Goal: Task Accomplishment & Management: Manage account settings

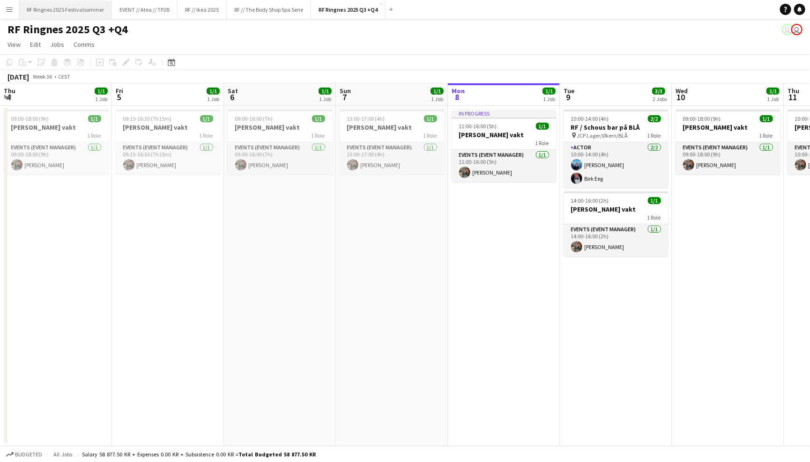
scroll to position [0, 320]
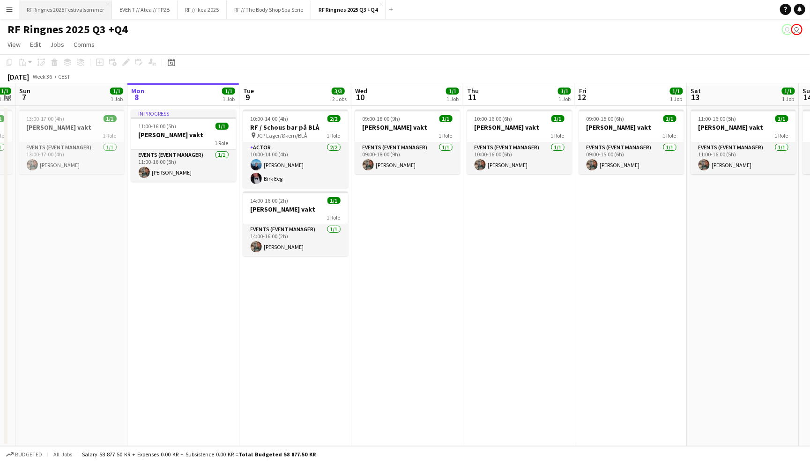
click at [60, 7] on button "RF Ringnes 2025 Festivalsommer Close" at bounding box center [65, 9] width 93 height 18
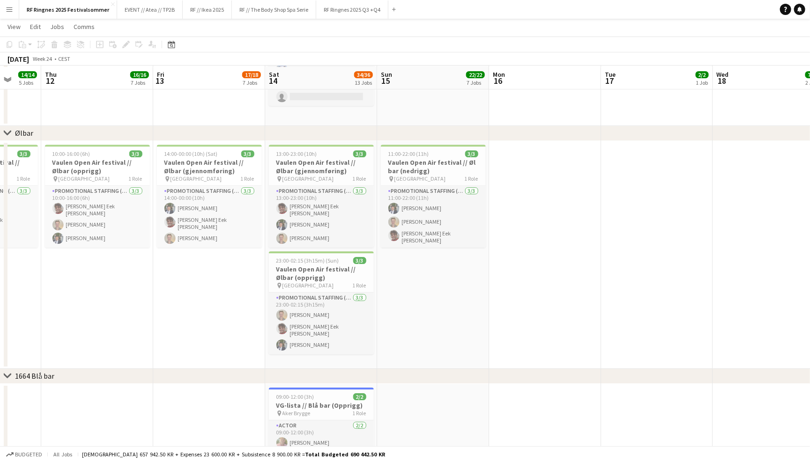
scroll to position [1539, 0]
click at [7, 11] on app-icon "Menu" at bounding box center [9, 9] width 7 height 7
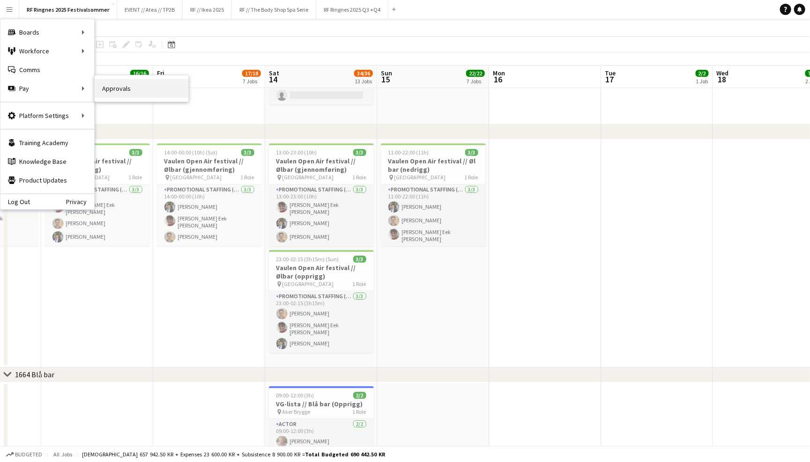
click at [103, 91] on link "Approvals" at bounding box center [142, 88] width 94 height 19
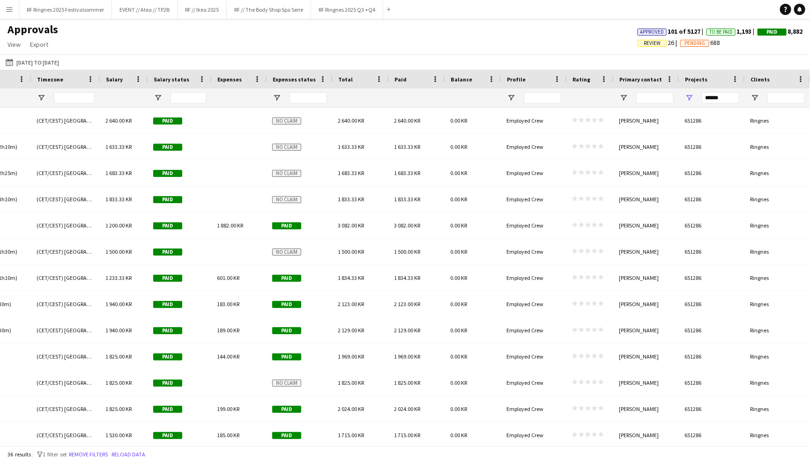
scroll to position [0, 791]
drag, startPoint x: 732, startPoint y: 96, endPoint x: 633, endPoint y: 96, distance: 98.4
click at [633, 96] on div at bounding box center [10, 98] width 1601 height 19
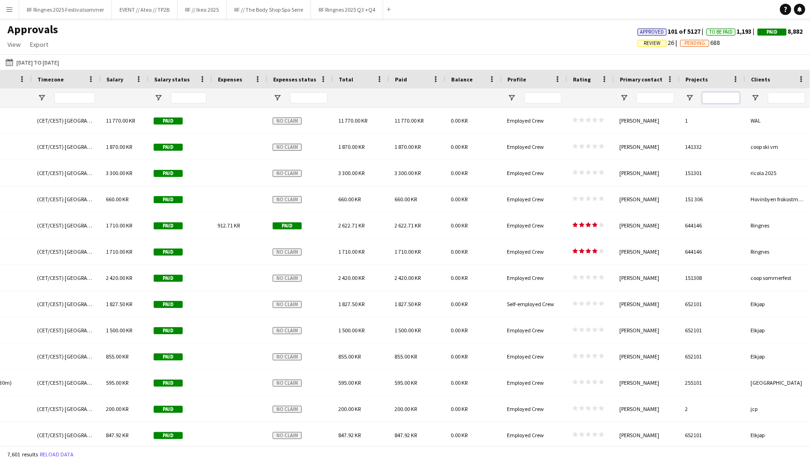
paste input "******"
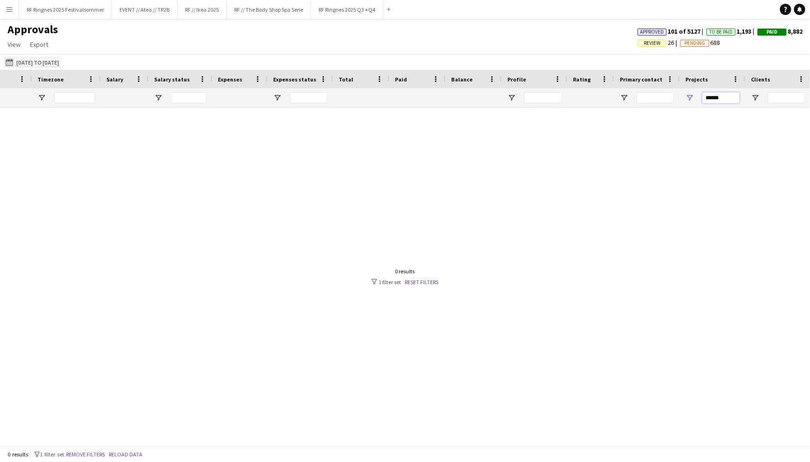
type input "******"
click at [46, 61] on button "[DATE] to [DATE] [DATE] to [DATE]" at bounding box center [32, 62] width 57 height 11
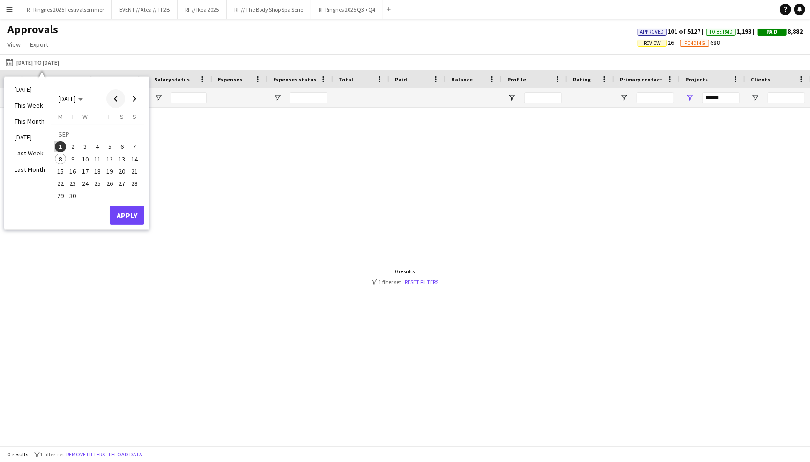
click at [111, 97] on span "Previous month" at bounding box center [115, 98] width 19 height 19
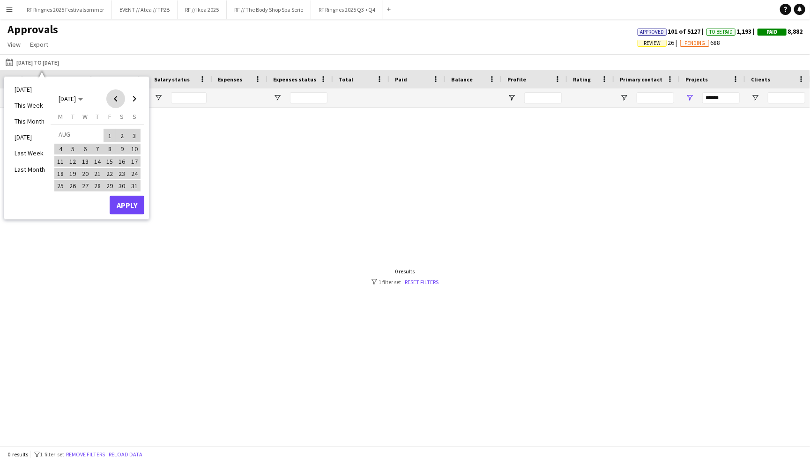
click at [111, 97] on span "Previous month" at bounding box center [115, 98] width 19 height 19
click at [135, 217] on button "Apply" at bounding box center [127, 215] width 35 height 19
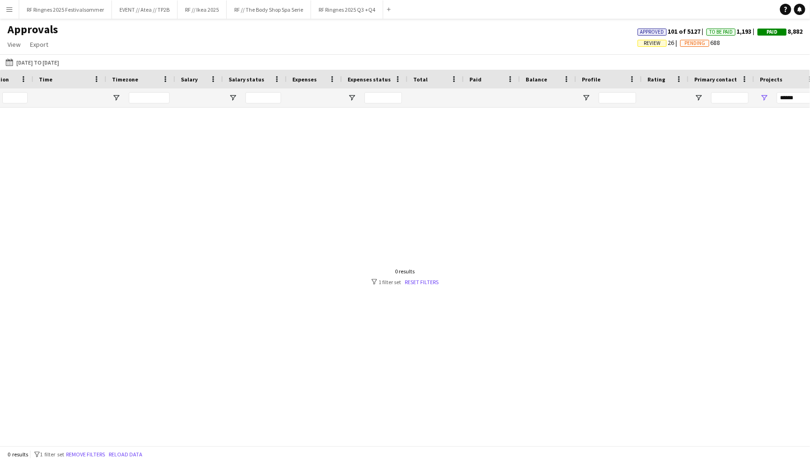
scroll to position [0, 716]
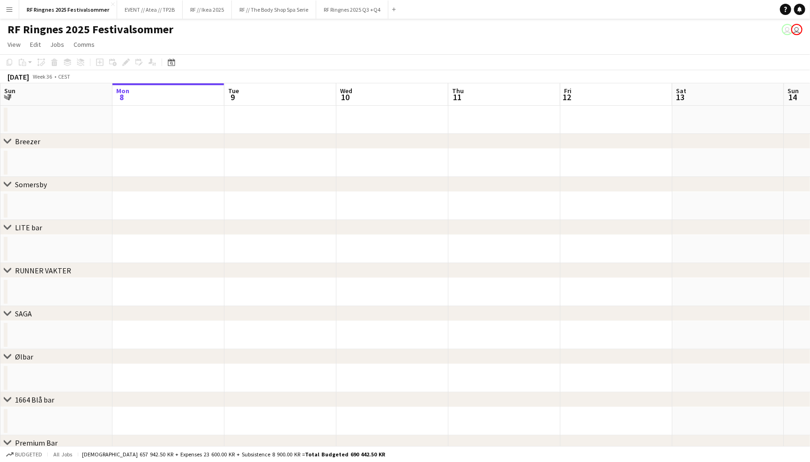
click at [60, 89] on app-board-header-date "Sun 7" at bounding box center [56, 94] width 112 height 22
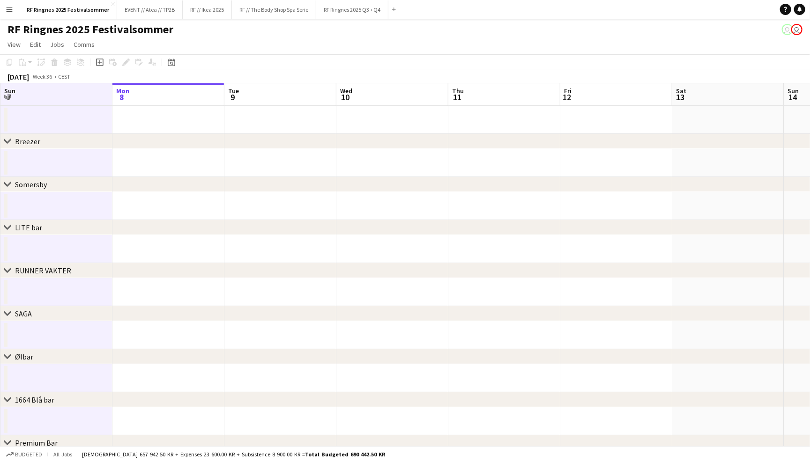
click at [110, 89] on app-board-header-date "Sun 7" at bounding box center [56, 94] width 112 height 22
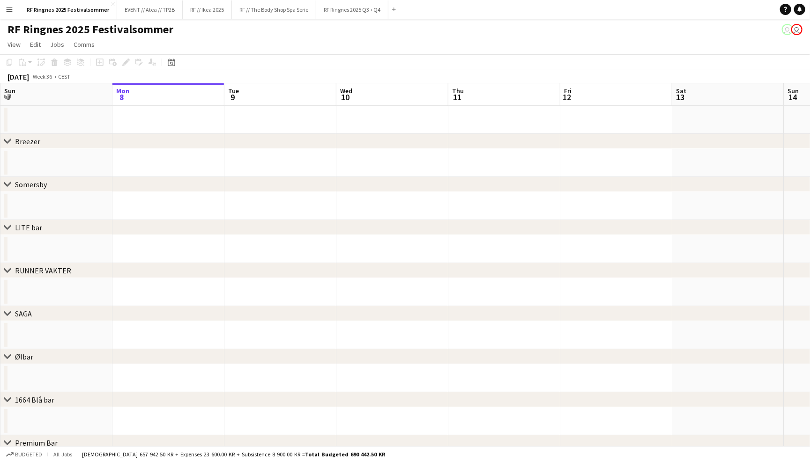
click at [8, 7] on app-icon "Menu" at bounding box center [9, 9] width 7 height 7
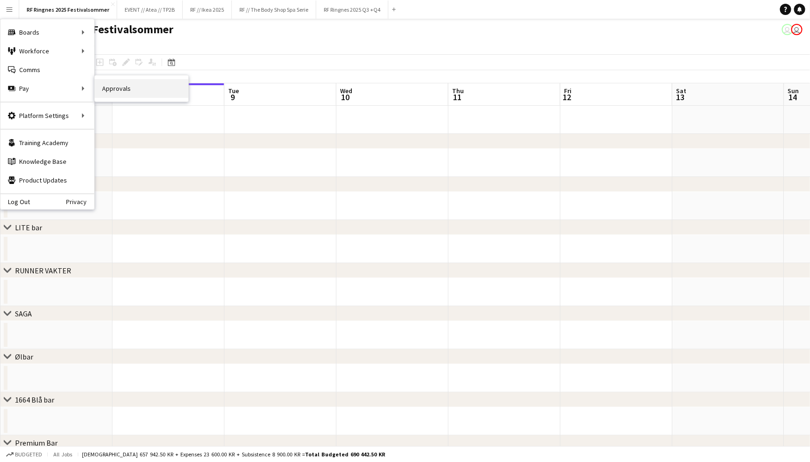
click at [119, 89] on link "Approvals" at bounding box center [142, 88] width 94 height 19
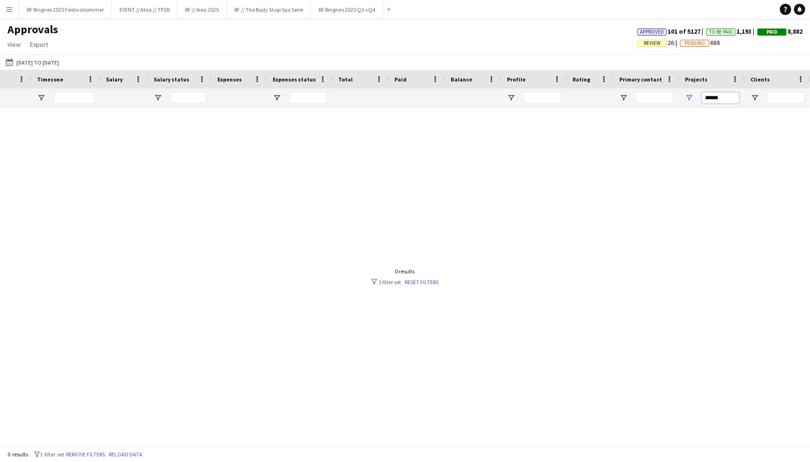
click at [727, 98] on input "******" at bounding box center [720, 97] width 37 height 11
drag, startPoint x: 725, startPoint y: 96, endPoint x: 675, endPoint y: 96, distance: 49.7
click at [675, 96] on div at bounding box center [9, 98] width 1601 height 19
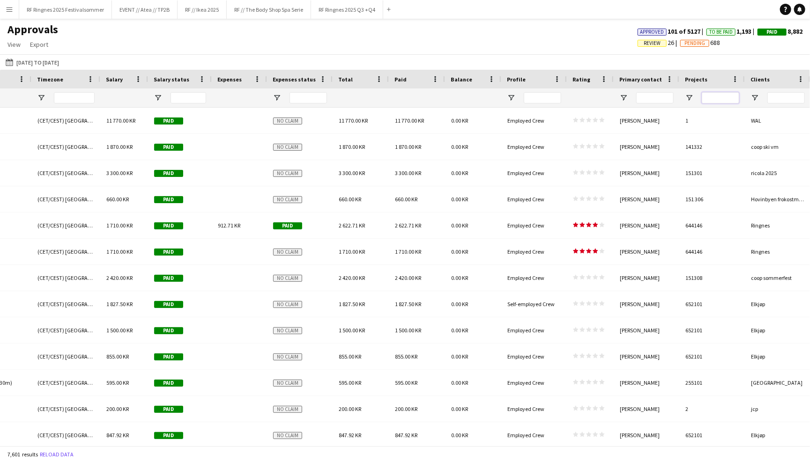
paste input "******"
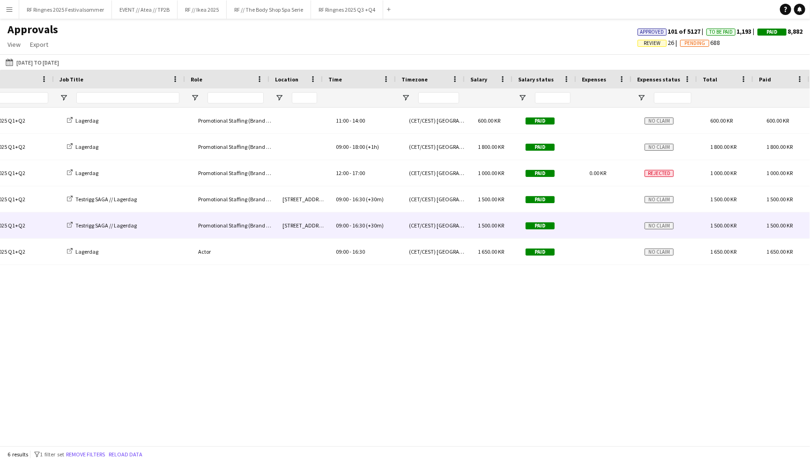
scroll to position [0, 418]
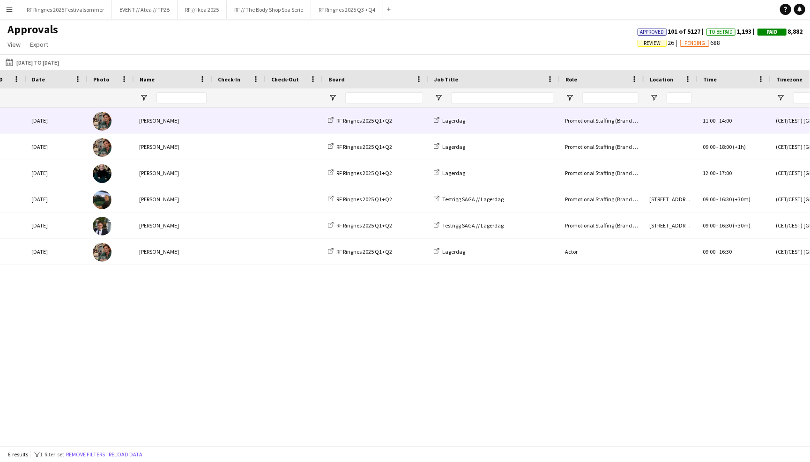
type input "******"
click at [259, 126] on span at bounding box center [238, 121] width 42 height 26
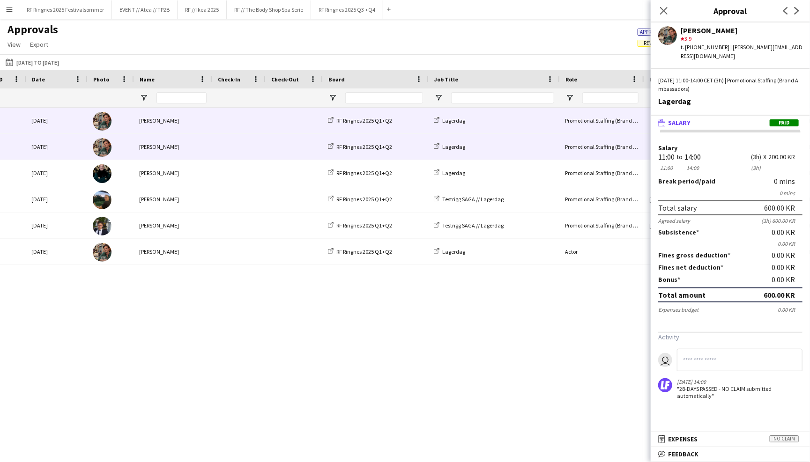
click at [252, 148] on span at bounding box center [238, 147] width 42 height 26
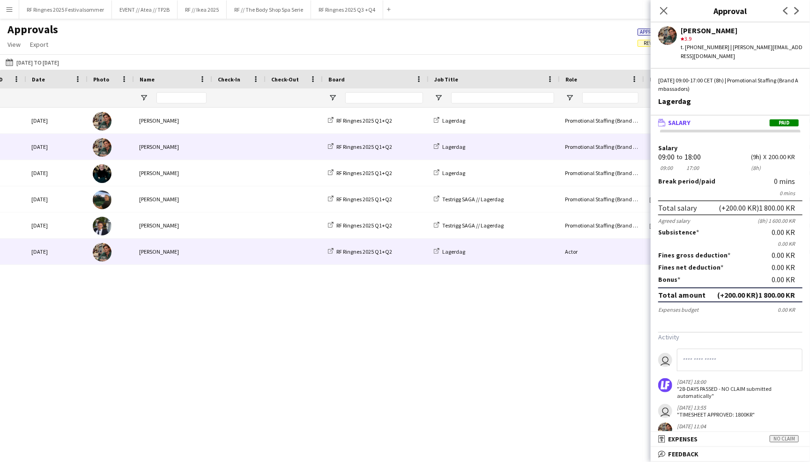
click at [252, 251] on span at bounding box center [238, 252] width 42 height 26
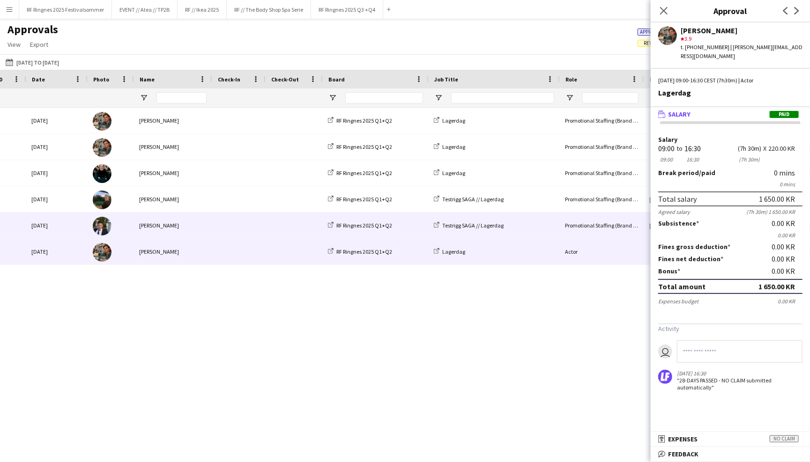
click at [245, 230] on span at bounding box center [238, 226] width 42 height 26
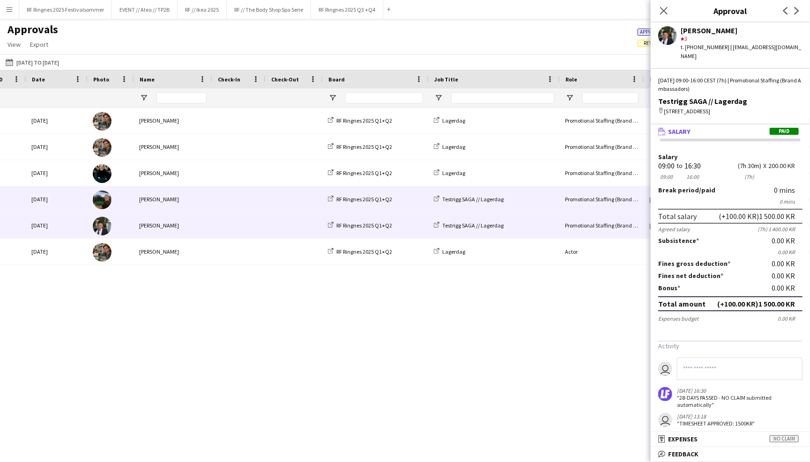
click at [238, 199] on span at bounding box center [238, 199] width 42 height 26
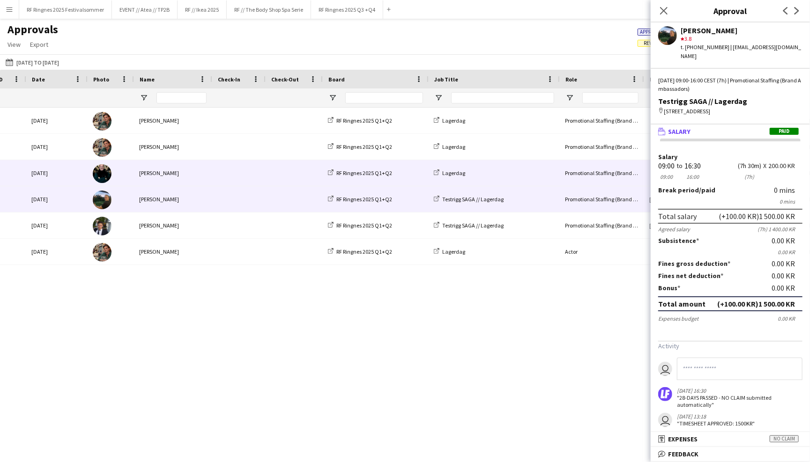
click at [230, 171] on span at bounding box center [238, 173] width 42 height 26
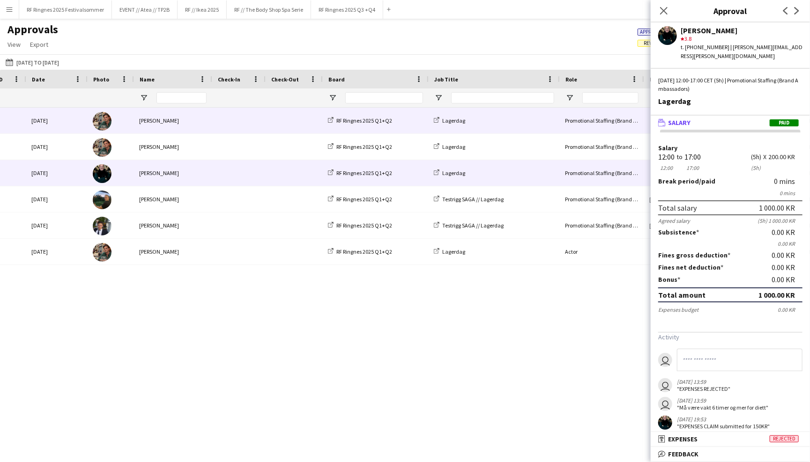
click at [230, 118] on span at bounding box center [238, 121] width 42 height 26
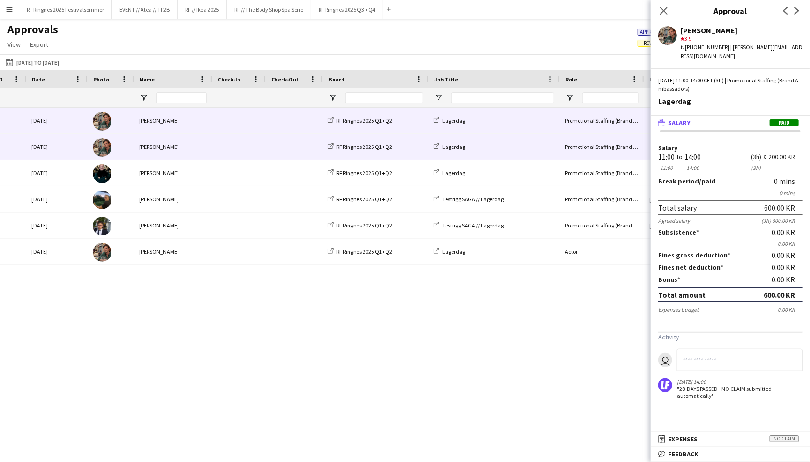
click at [231, 139] on span at bounding box center [238, 147] width 42 height 26
click at [201, 130] on div "[PERSON_NAME]" at bounding box center [173, 121] width 78 height 26
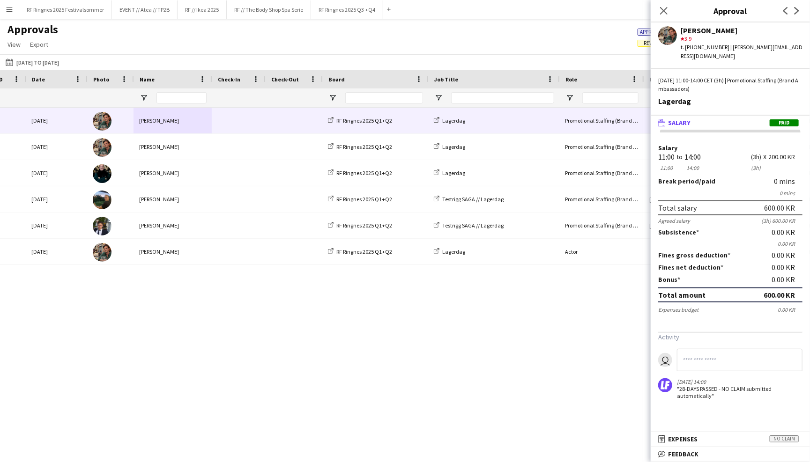
click at [402, 27] on div "Approvals View Customise view Customise filters Reset Filters Reset View Reset …" at bounding box center [405, 38] width 810 height 32
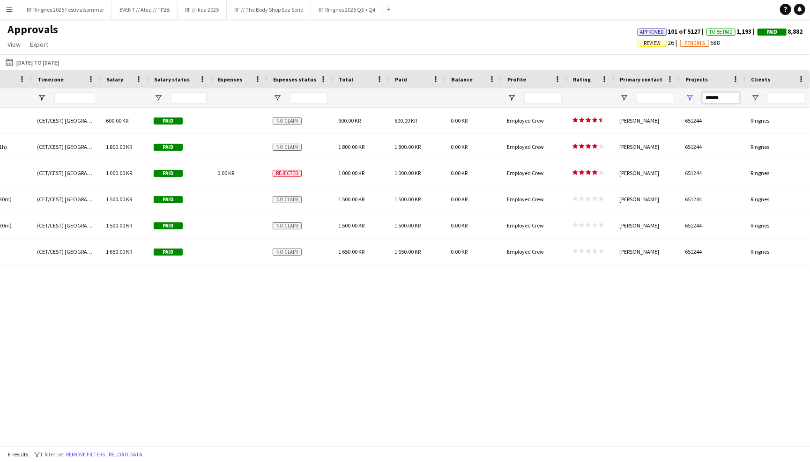
click at [727, 98] on input "******" at bounding box center [720, 97] width 37 height 11
type input "******"
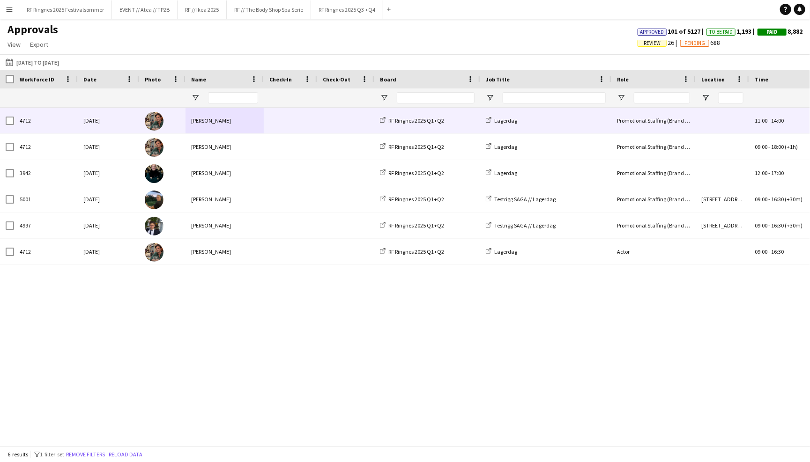
click at [302, 119] on span at bounding box center [290, 121] width 42 height 26
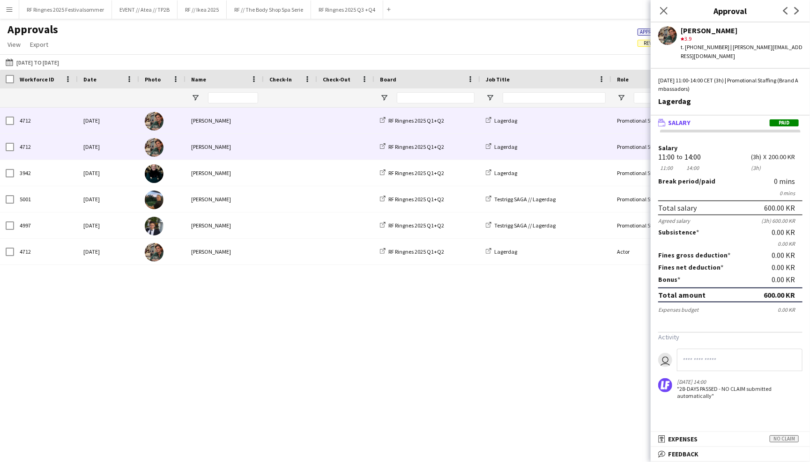
click at [299, 141] on span at bounding box center [290, 147] width 42 height 26
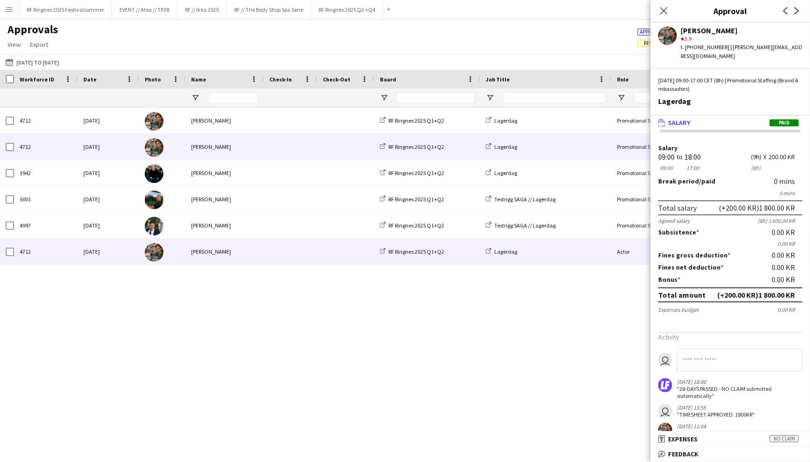
click at [298, 256] on span at bounding box center [290, 252] width 42 height 26
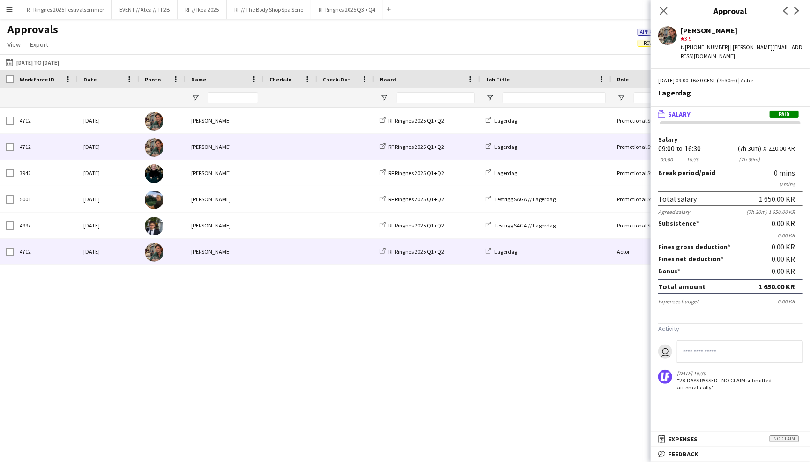
click at [264, 146] on div at bounding box center [290, 147] width 53 height 26
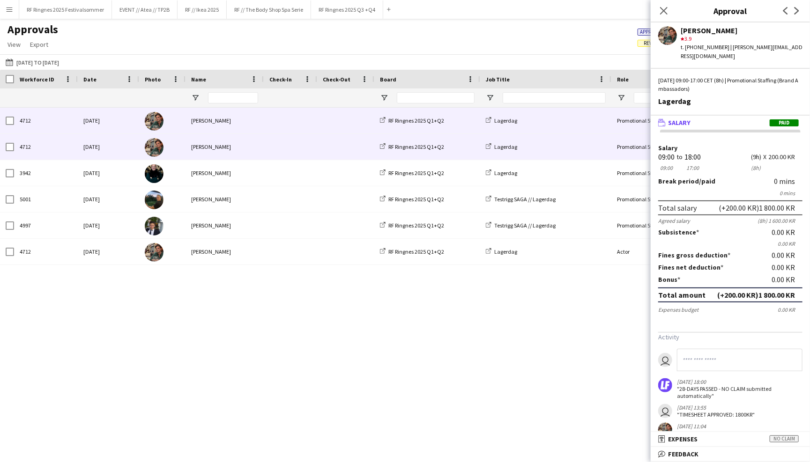
click at [264, 122] on div at bounding box center [290, 121] width 53 height 26
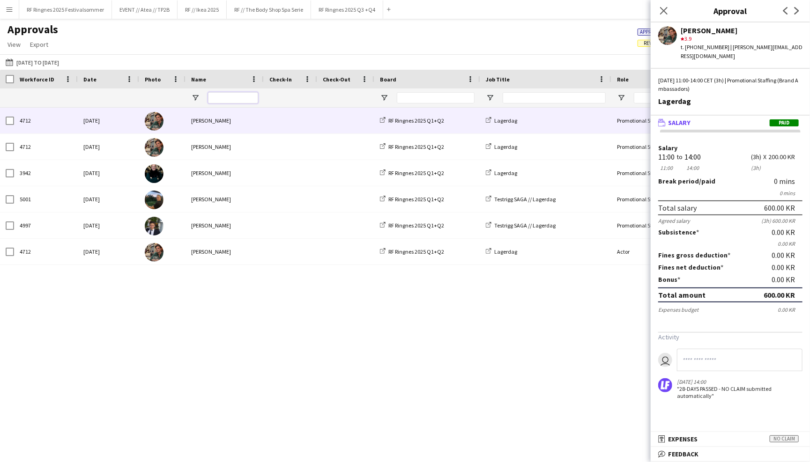
click at [234, 102] on input "Name Filter Input" at bounding box center [233, 97] width 50 height 11
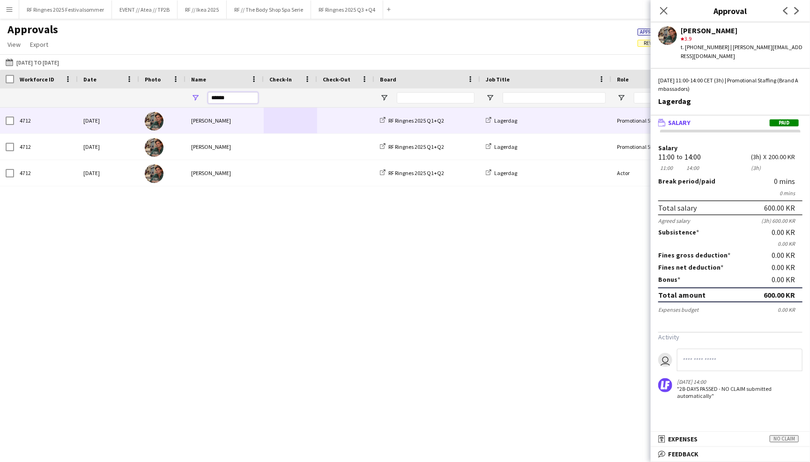
type input "******"
drag, startPoint x: 257, startPoint y: 98, endPoint x: 310, endPoint y: 41, distance: 78.6
click at [310, 41] on div "Approvals View Customise view Customise filters Reset Filters Reset View Reset …" at bounding box center [405, 38] width 810 height 32
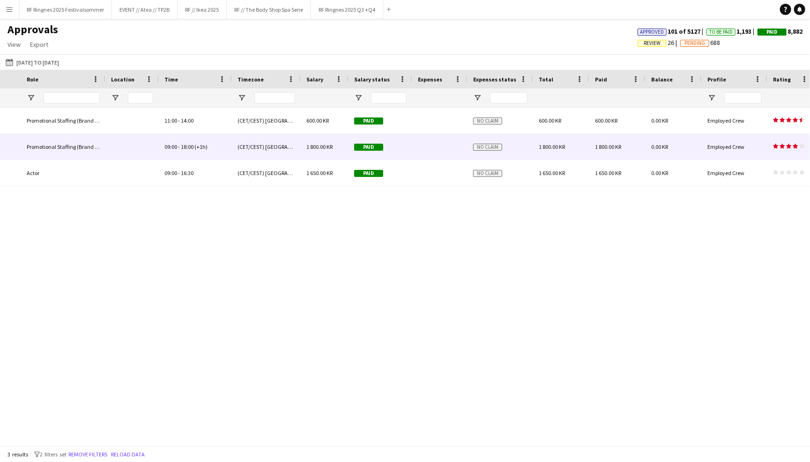
scroll to position [0, 804]
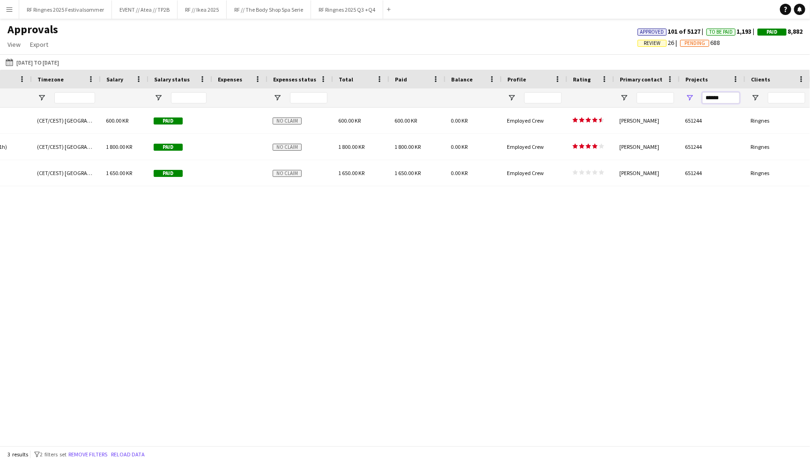
drag, startPoint x: 729, startPoint y: 96, endPoint x: 669, endPoint y: 96, distance: 60.0
click at [669, 96] on div at bounding box center [10, 98] width 1601 height 19
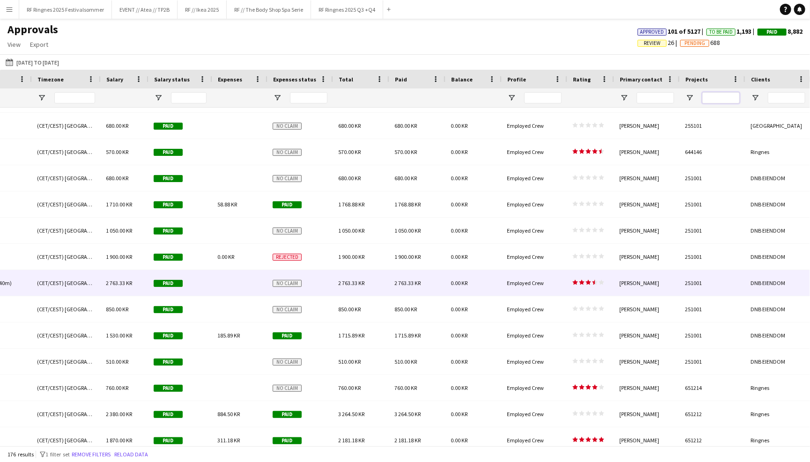
scroll to position [54, 0]
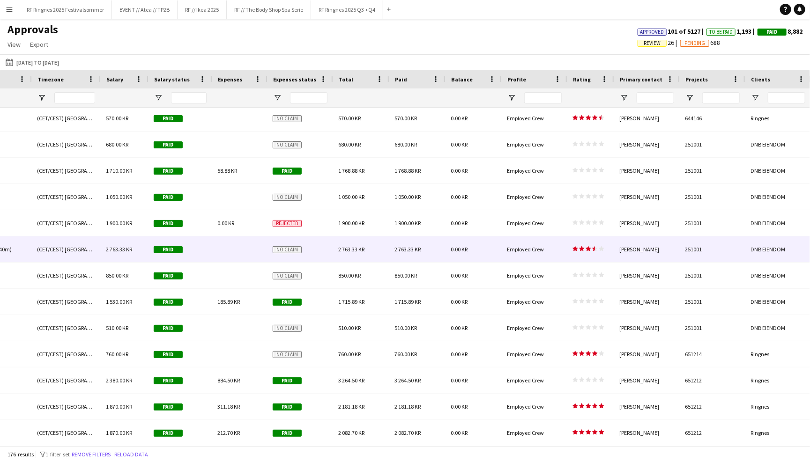
click at [366, 245] on div "2 763.33 KR" at bounding box center [361, 250] width 56 height 26
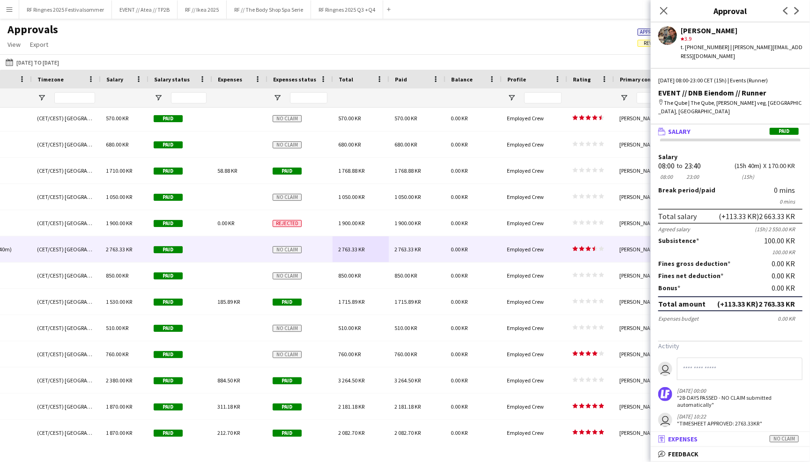
click at [748, 441] on mat-panel-title "receipt Expenses No claim" at bounding box center [729, 439] width 156 height 8
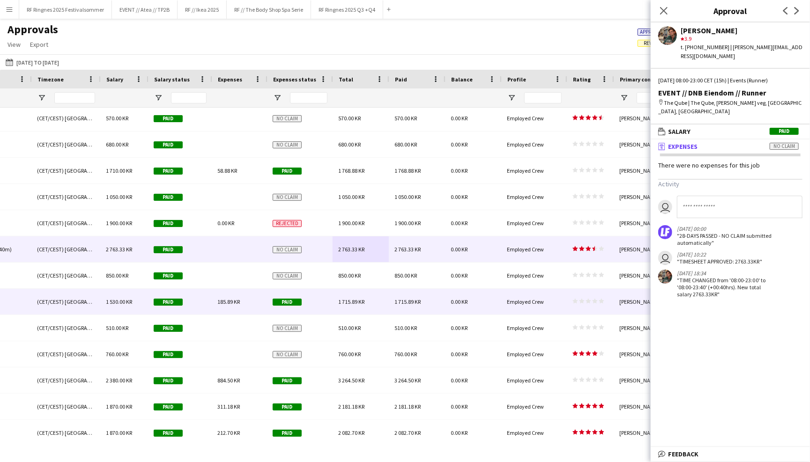
click at [376, 302] on div "1 715.89 KR" at bounding box center [361, 302] width 56 height 26
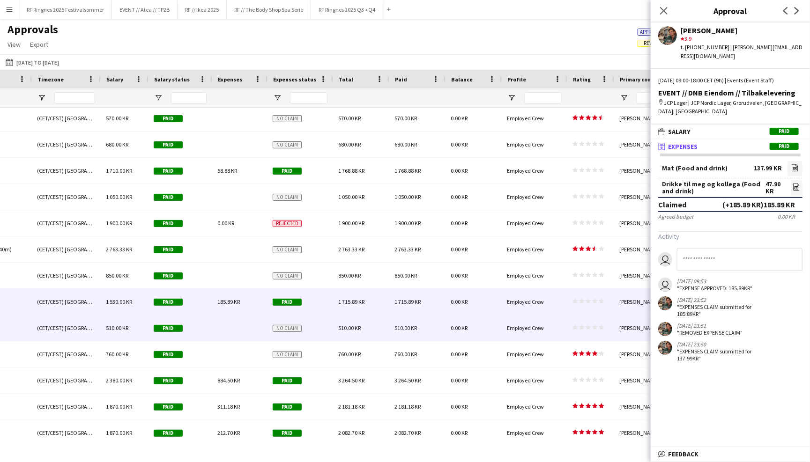
click at [375, 322] on div "510.00 KR" at bounding box center [361, 328] width 56 height 26
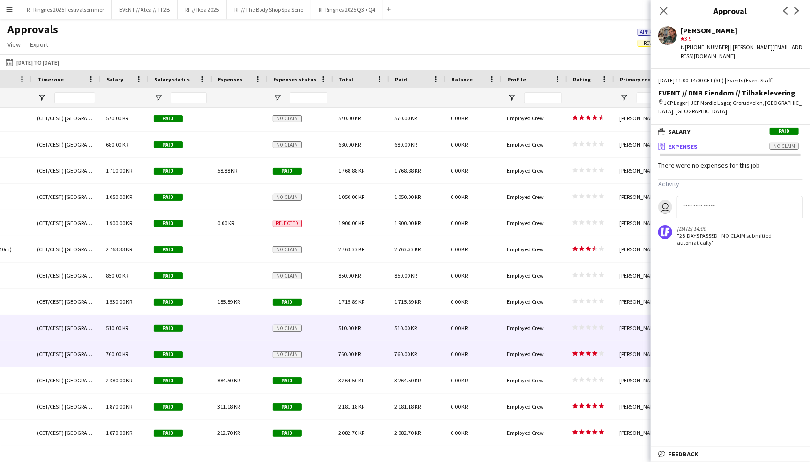
click at [374, 345] on div "760.00 KR" at bounding box center [361, 355] width 56 height 26
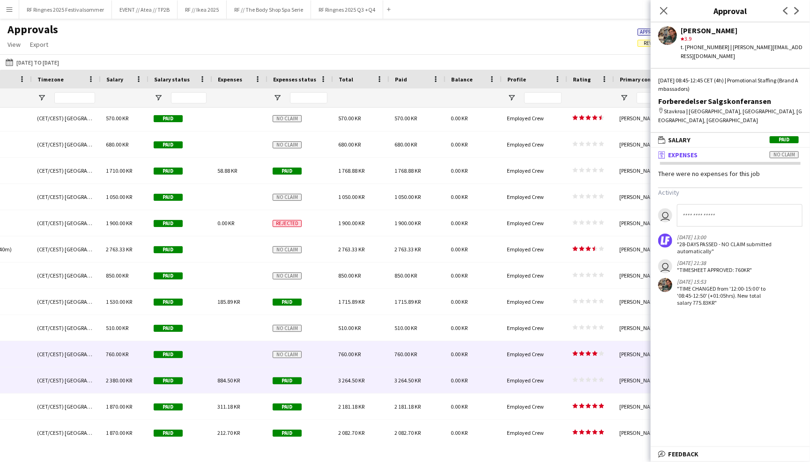
click at [376, 368] on div "3 264.50 KR" at bounding box center [361, 381] width 56 height 26
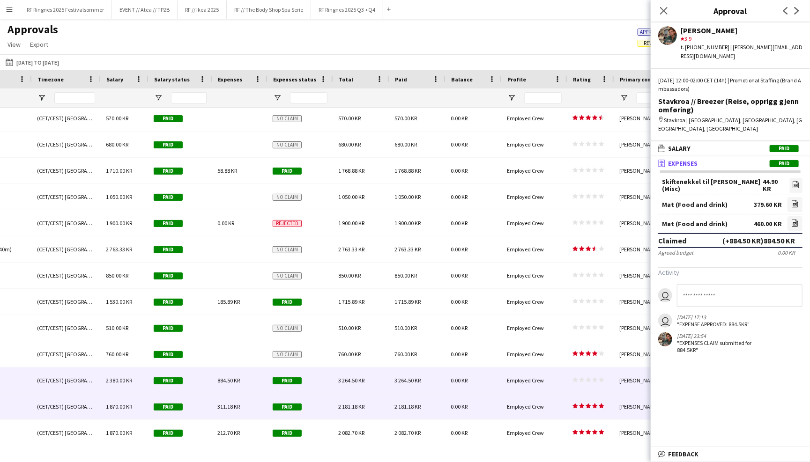
click at [377, 400] on div "2 181.18 KR" at bounding box center [361, 407] width 56 height 26
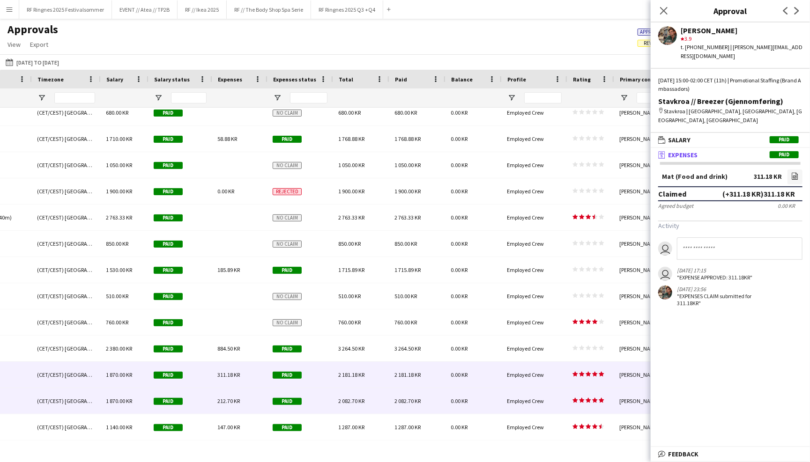
click at [378, 400] on div "2 082.70 KR" at bounding box center [361, 401] width 56 height 26
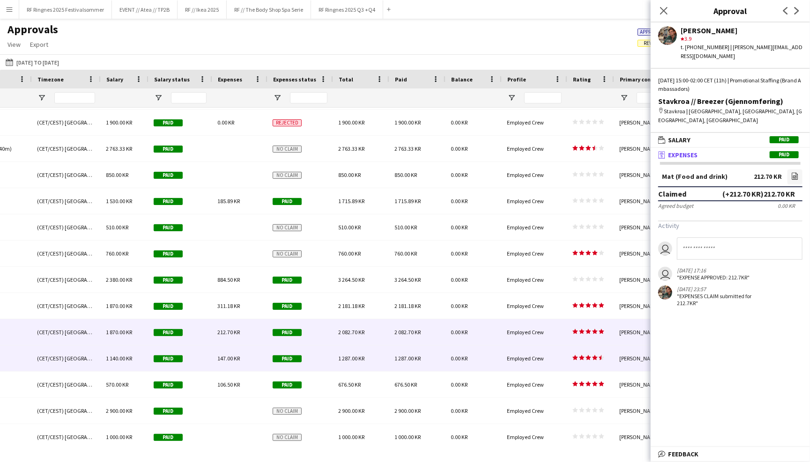
click at [367, 363] on div "1 287.00 KR" at bounding box center [361, 359] width 56 height 26
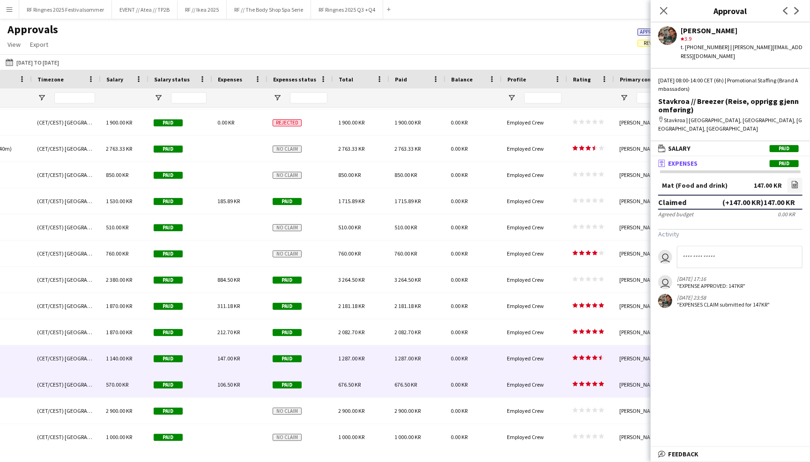
click at [367, 386] on div "676.50 KR" at bounding box center [361, 385] width 56 height 26
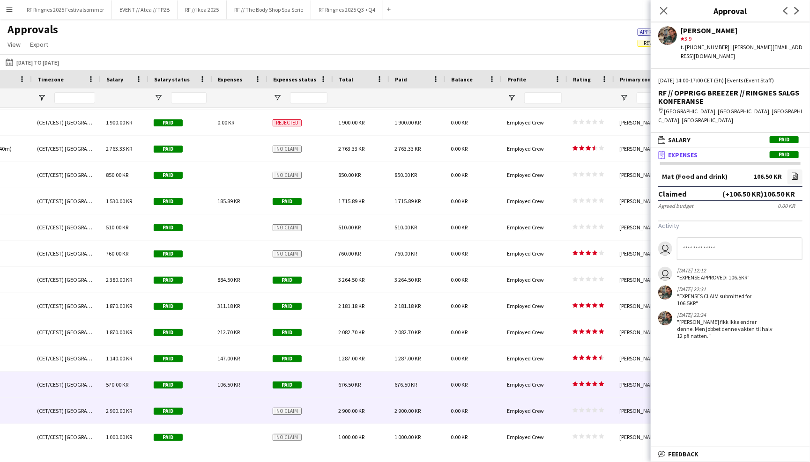
click at [367, 405] on div "2 900.00 KR" at bounding box center [361, 411] width 56 height 26
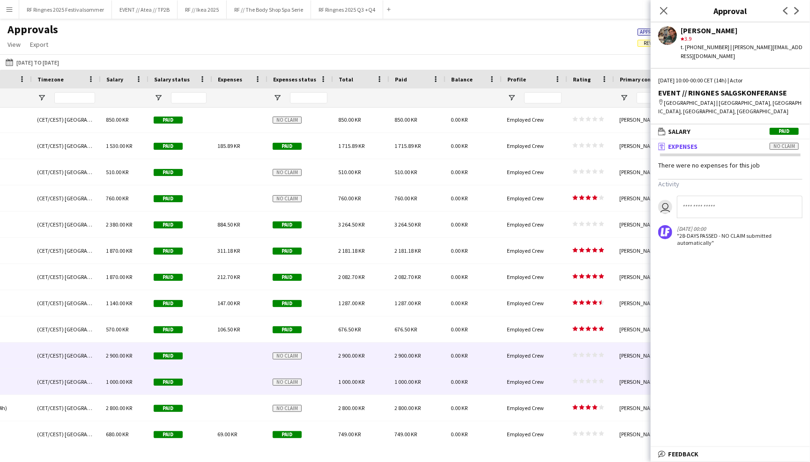
click at [366, 380] on div "1 000.00 KR" at bounding box center [361, 382] width 56 height 26
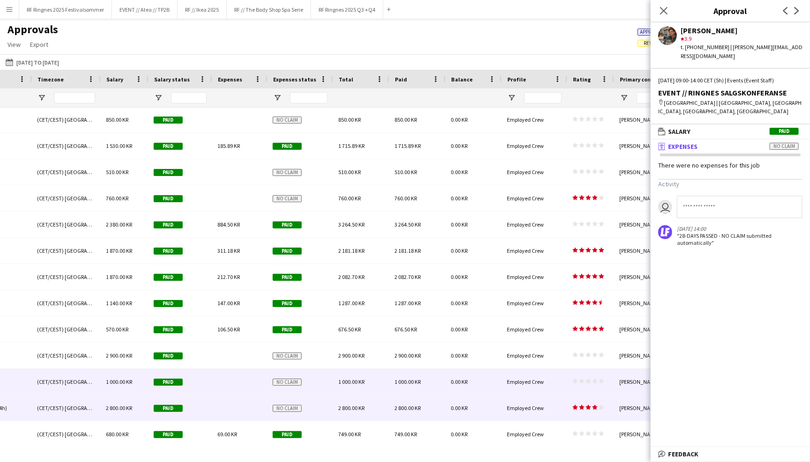
click at [366, 411] on div "2 800.00 KR" at bounding box center [361, 408] width 56 height 26
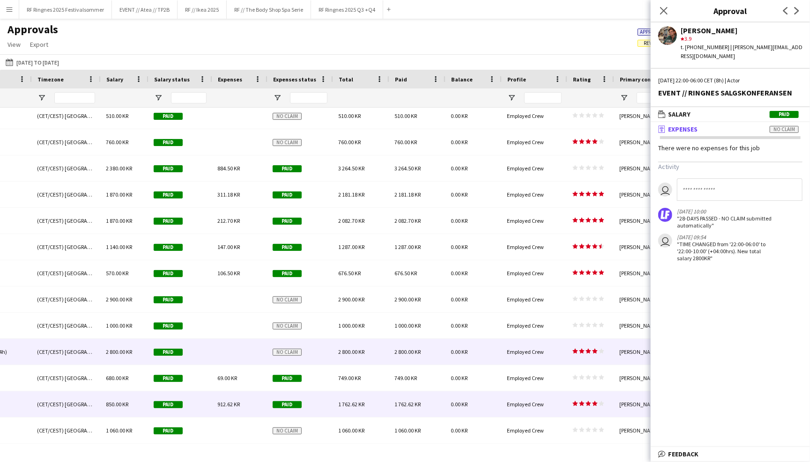
click at [364, 407] on span "1 762.62 KR" at bounding box center [351, 404] width 26 height 7
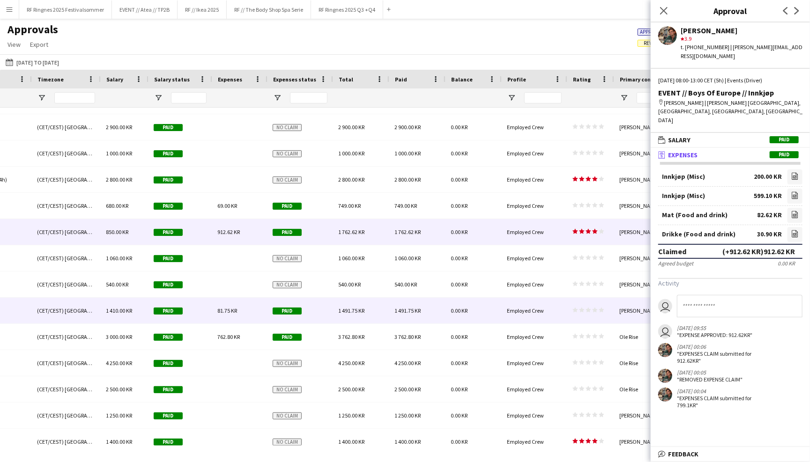
click at [372, 315] on div "1 491.75 KR" at bounding box center [361, 311] width 56 height 26
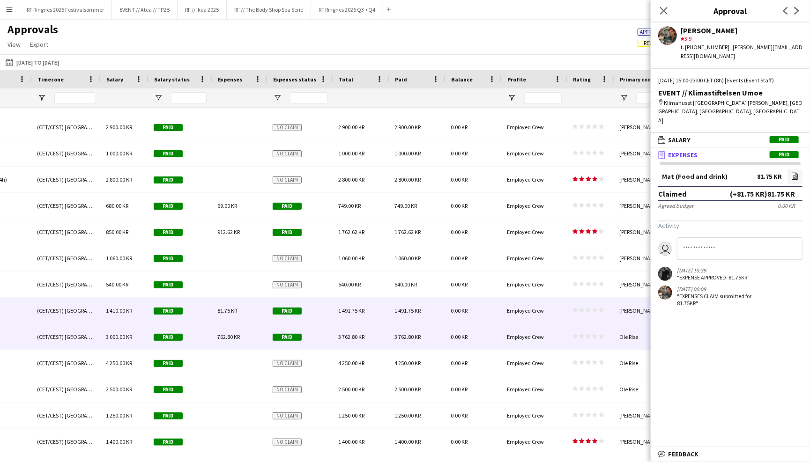
click at [371, 334] on div "3 762.80 KR" at bounding box center [361, 337] width 56 height 26
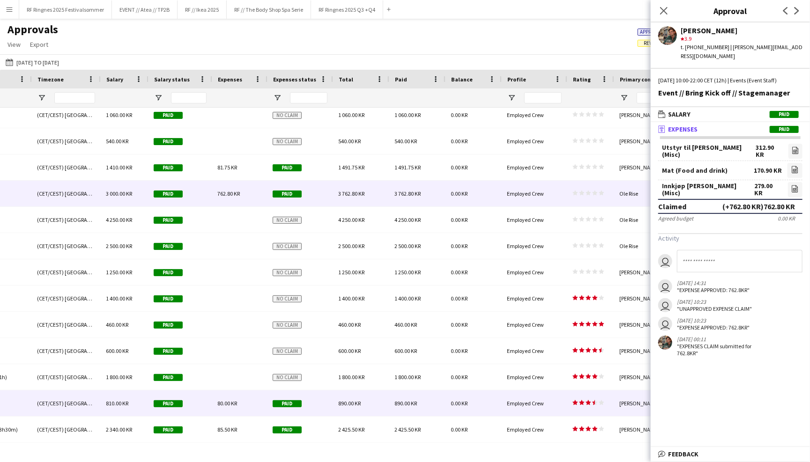
click at [374, 401] on div "890.00 KR" at bounding box center [361, 404] width 56 height 26
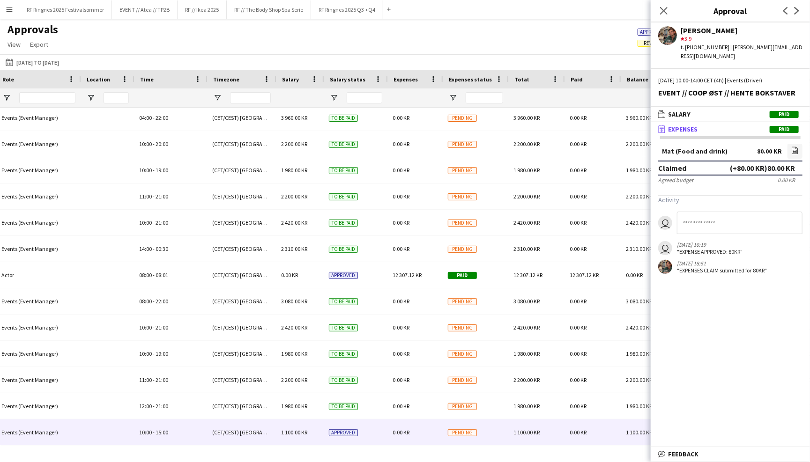
click at [498, 433] on div "Pending" at bounding box center [475, 433] width 66 height 26
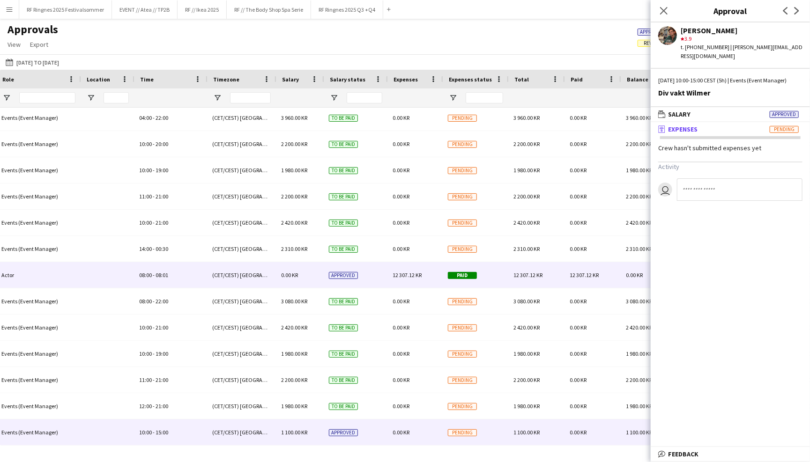
click at [497, 280] on div "Paid" at bounding box center [475, 275] width 66 height 26
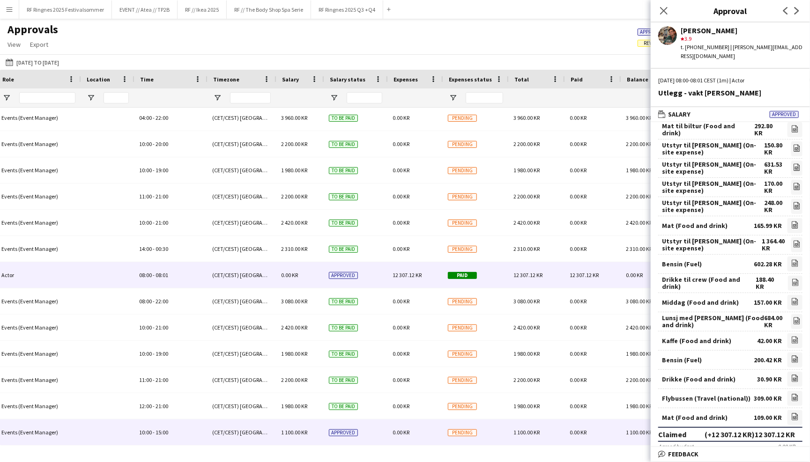
click at [498, 435] on div "Pending" at bounding box center [475, 433] width 66 height 26
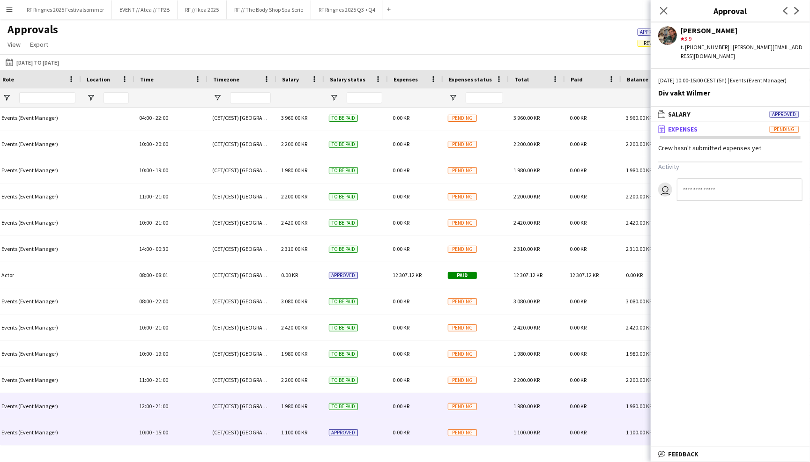
click at [498, 412] on div "Pending" at bounding box center [475, 407] width 66 height 26
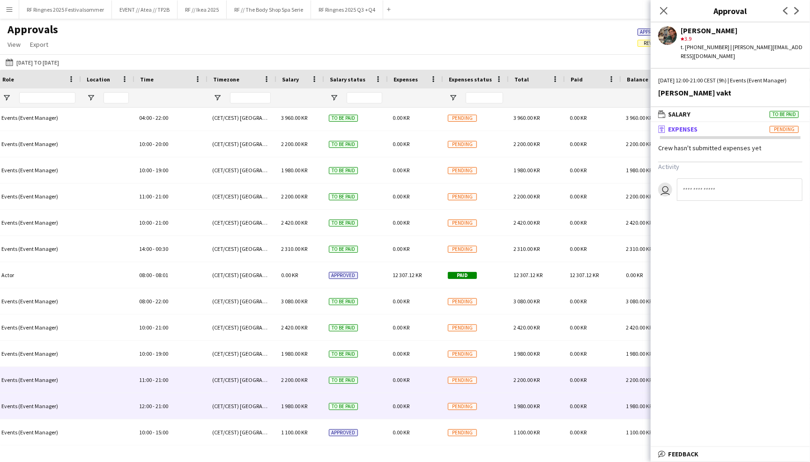
click at [496, 390] on div "Pending" at bounding box center [475, 380] width 66 height 26
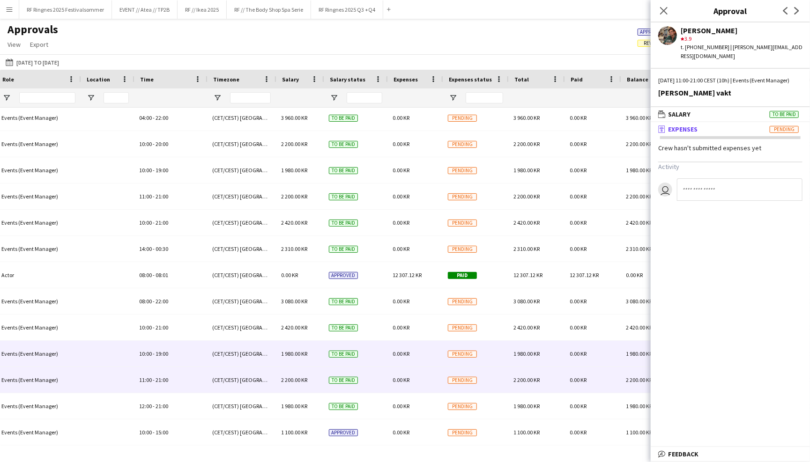
click at [494, 355] on div "Pending" at bounding box center [475, 354] width 66 height 26
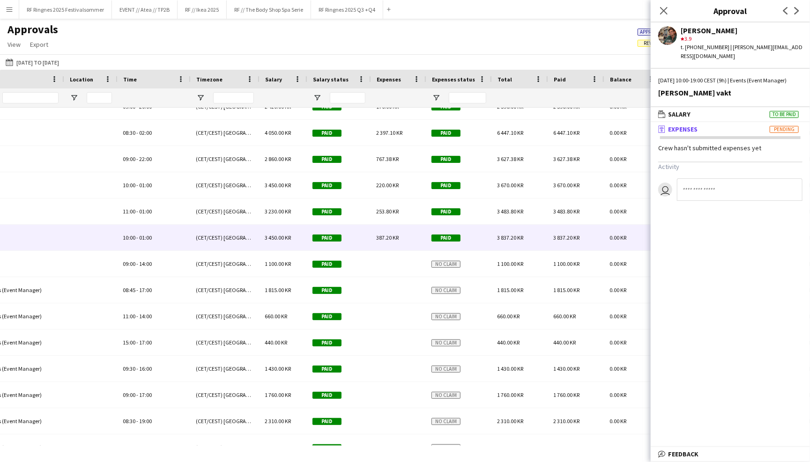
click at [477, 238] on div "Paid" at bounding box center [459, 238] width 66 height 26
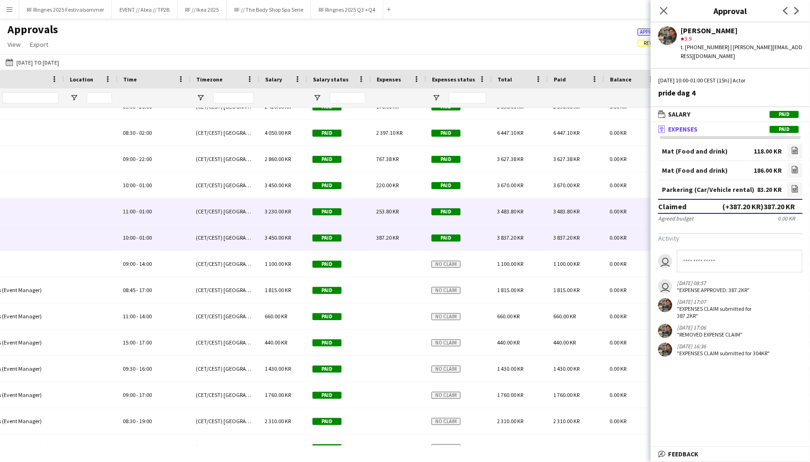
click at [477, 210] on div "Paid" at bounding box center [459, 212] width 66 height 26
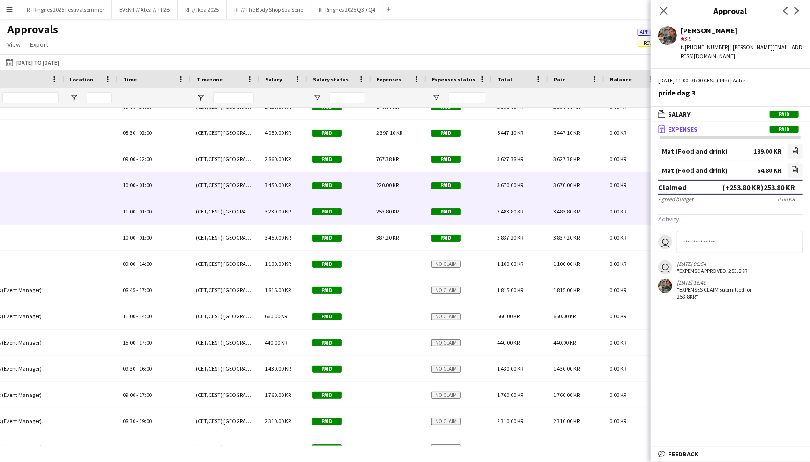
click at [477, 184] on div "Paid" at bounding box center [459, 185] width 66 height 26
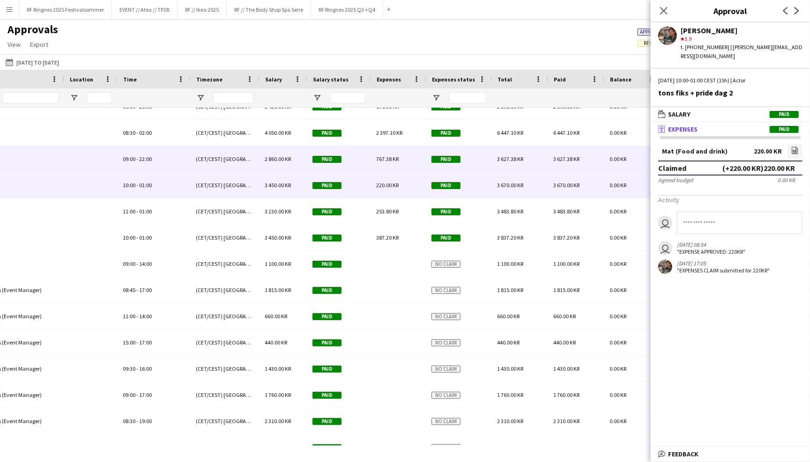
click at [475, 156] on div "Paid" at bounding box center [459, 159] width 66 height 26
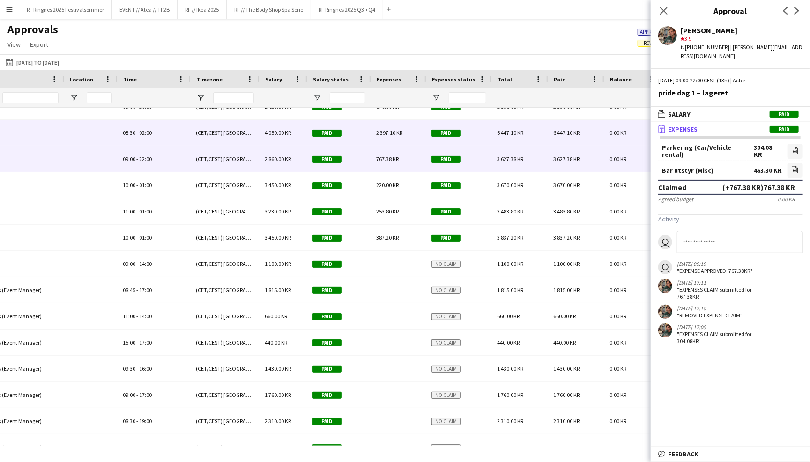
click at [476, 125] on div "Paid" at bounding box center [459, 133] width 66 height 26
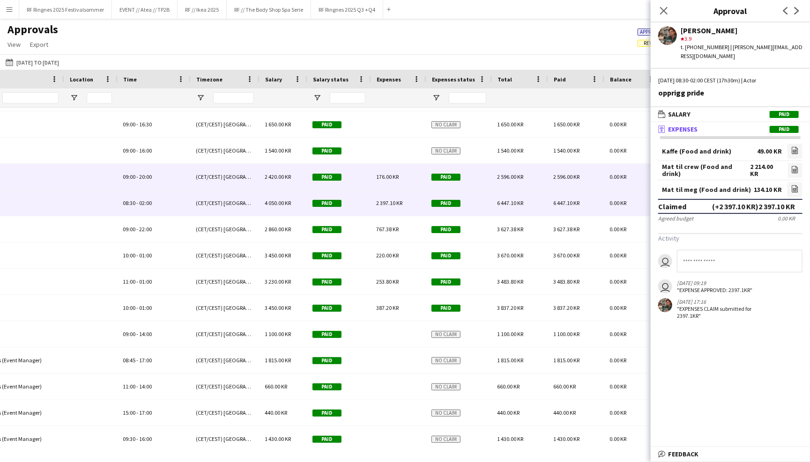
click at [475, 177] on div "Paid" at bounding box center [459, 177] width 66 height 26
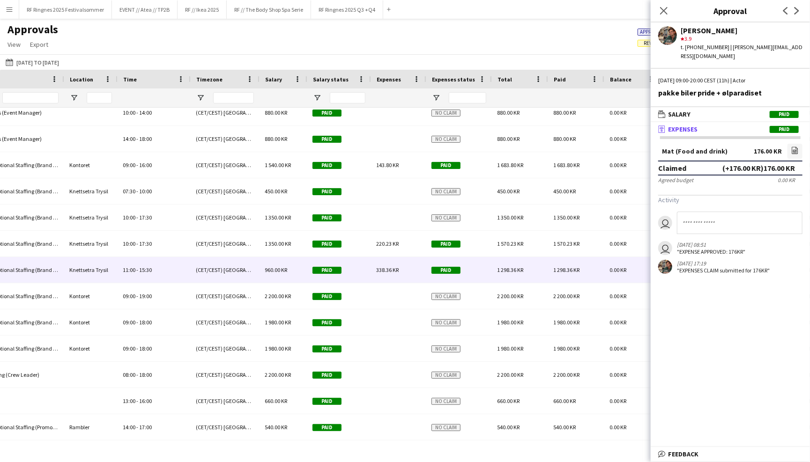
click at [478, 269] on div "Paid" at bounding box center [459, 270] width 66 height 26
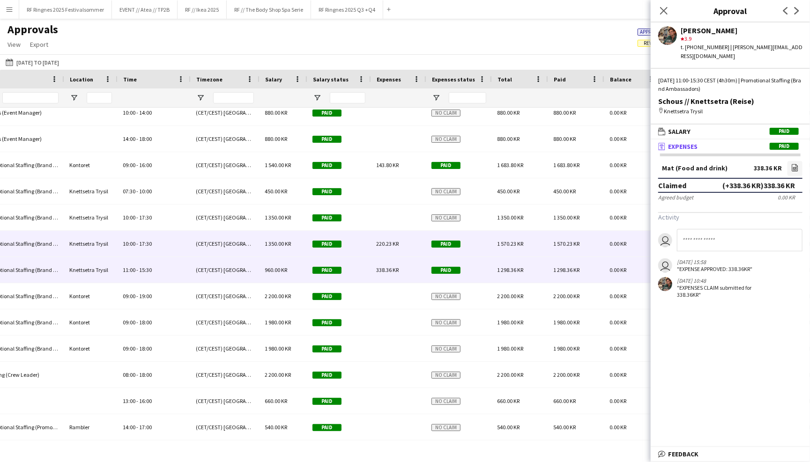
click at [478, 235] on div "Paid" at bounding box center [459, 244] width 66 height 26
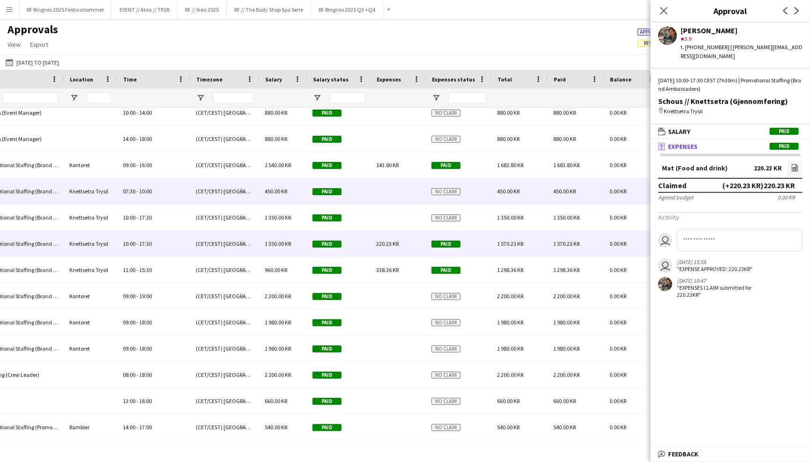
click at [475, 192] on div "No claim" at bounding box center [459, 191] width 66 height 26
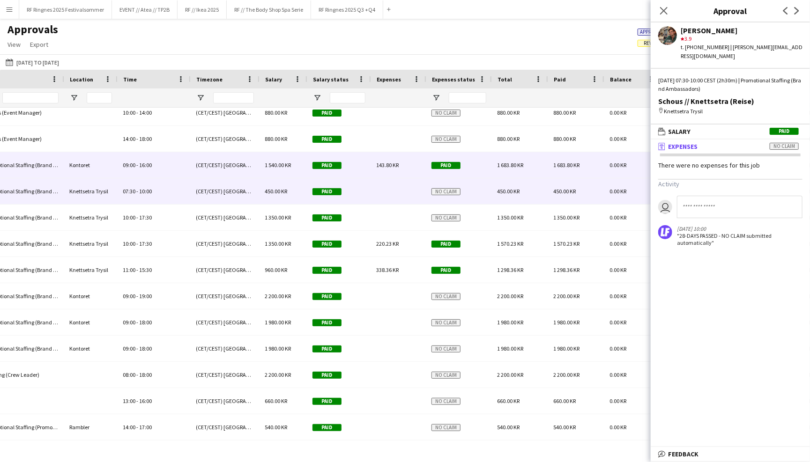
click at [474, 159] on div "Paid" at bounding box center [459, 165] width 66 height 26
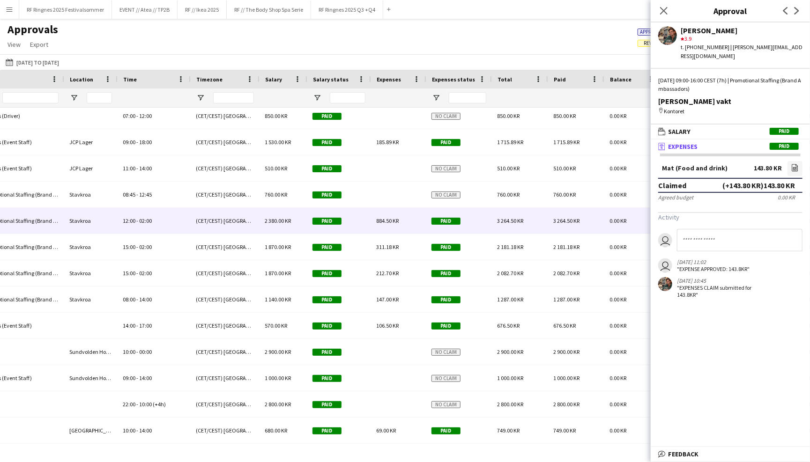
click at [485, 221] on div "Paid" at bounding box center [459, 221] width 66 height 26
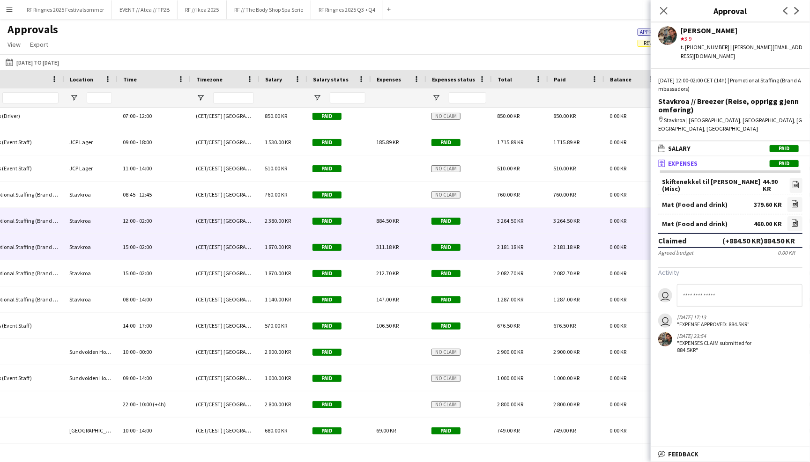
click at [483, 243] on div "Paid" at bounding box center [459, 247] width 66 height 26
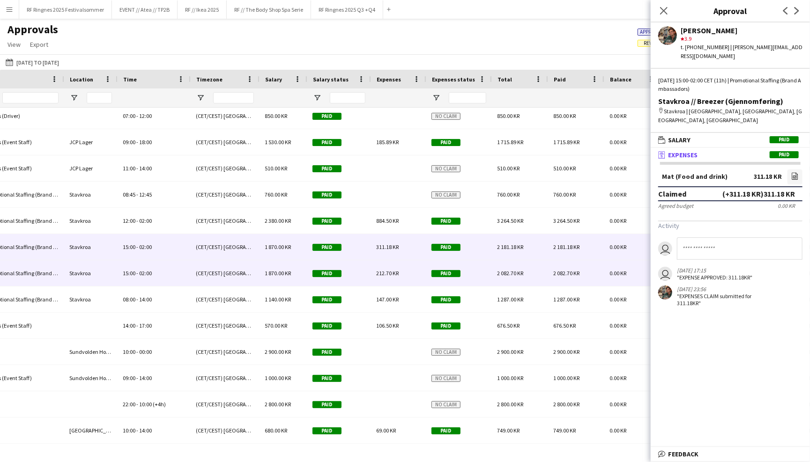
click at [484, 273] on div "Paid" at bounding box center [459, 273] width 66 height 26
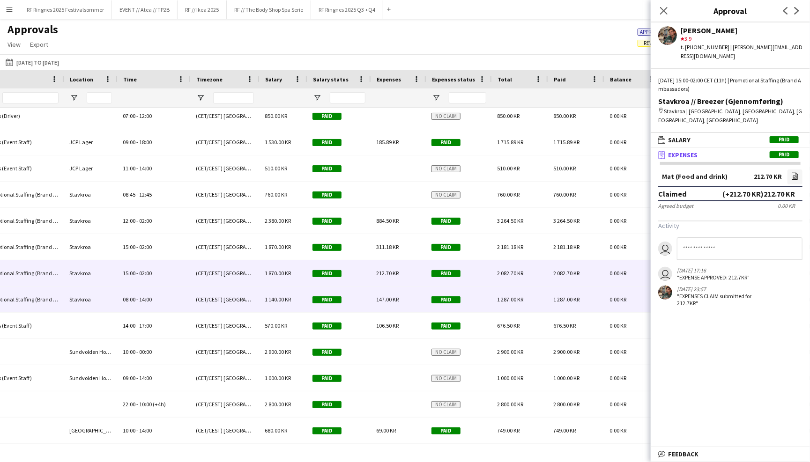
click at [483, 305] on div "Paid" at bounding box center [459, 300] width 66 height 26
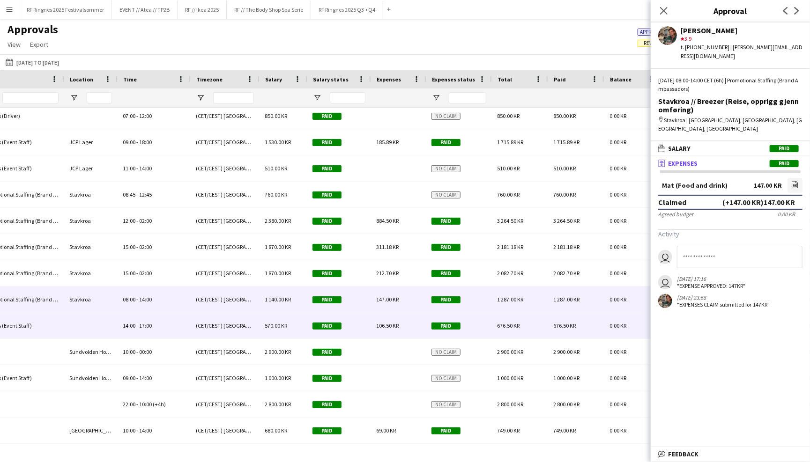
click at [488, 331] on div "Paid" at bounding box center [459, 326] width 66 height 26
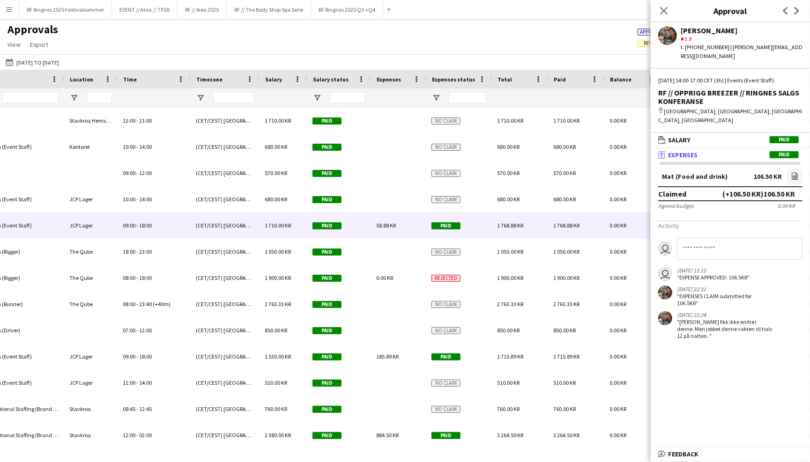
click at [479, 224] on div "Paid" at bounding box center [459, 226] width 66 height 26
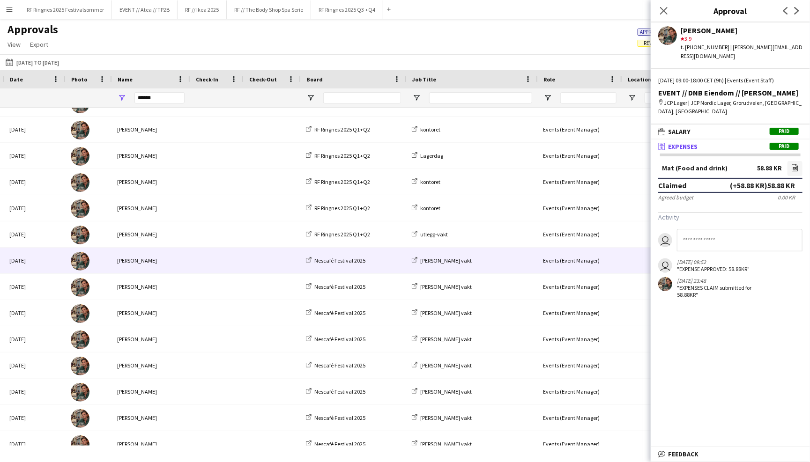
click at [387, 255] on div "Nescafé Festival 2025" at bounding box center [353, 261] width 106 height 26
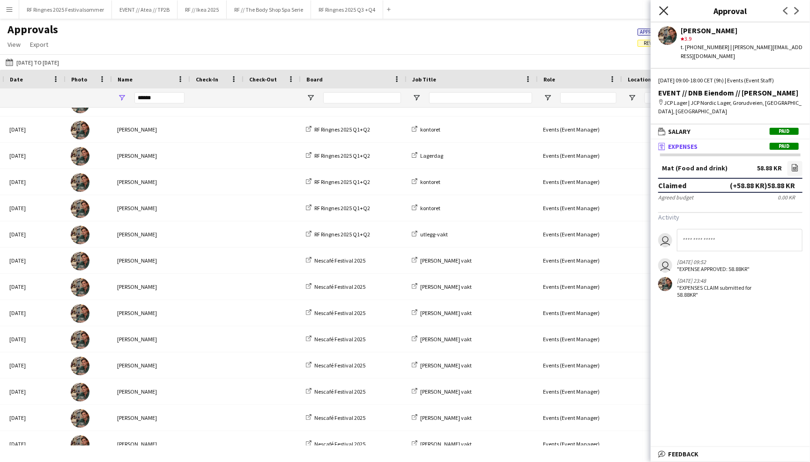
click at [664, 12] on icon at bounding box center [663, 10] width 9 height 9
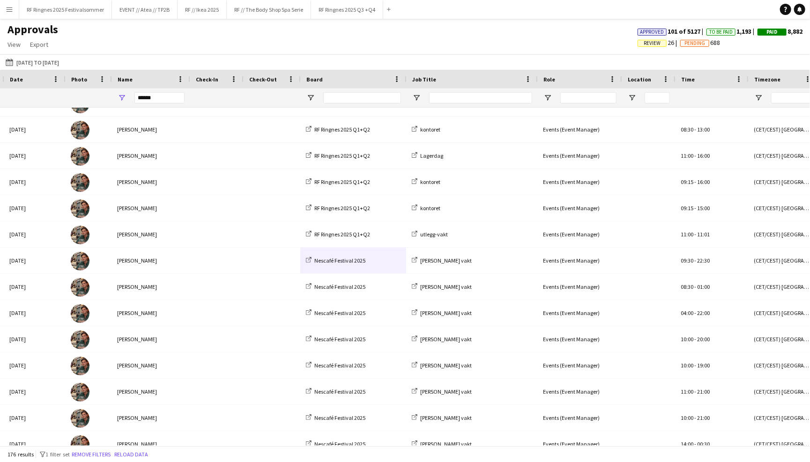
click at [630, 35] on div "Approved 101 of 5127 To Be Paid 1,193 Paid 8,882" at bounding box center [720, 31] width 180 height 8
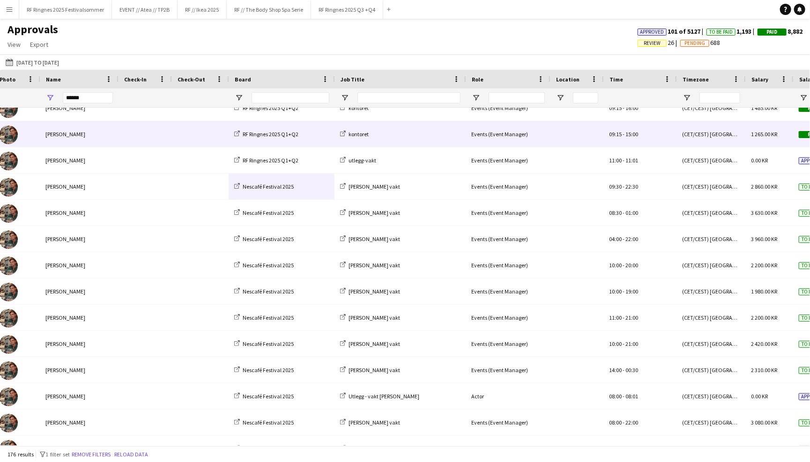
scroll to position [0, 281]
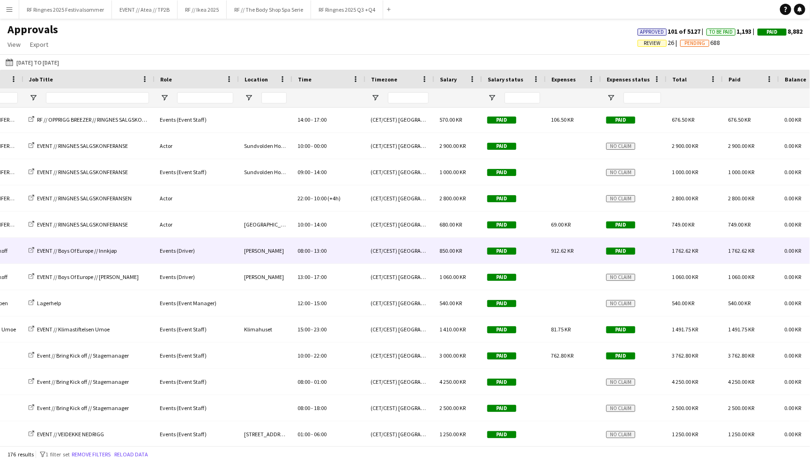
click at [579, 245] on div "912.62 KR" at bounding box center [572, 251] width 55 height 26
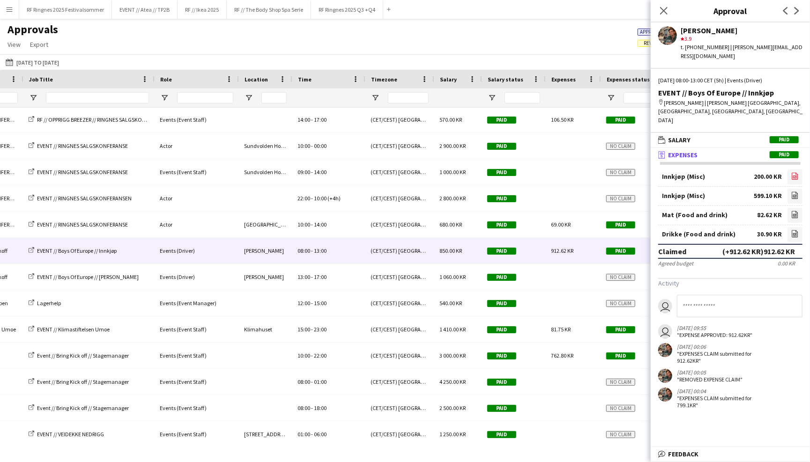
click at [794, 176] on icon at bounding box center [795, 177] width 4 height 3
click at [794, 192] on icon "file-image" at bounding box center [794, 195] width 7 height 7
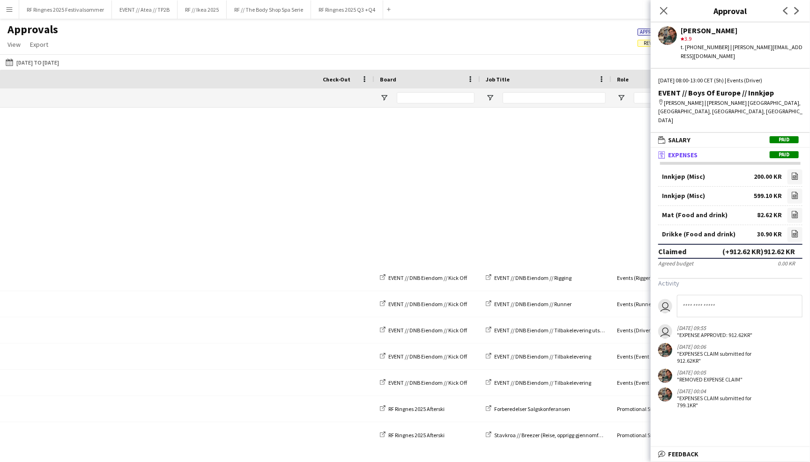
scroll to position [0, 457]
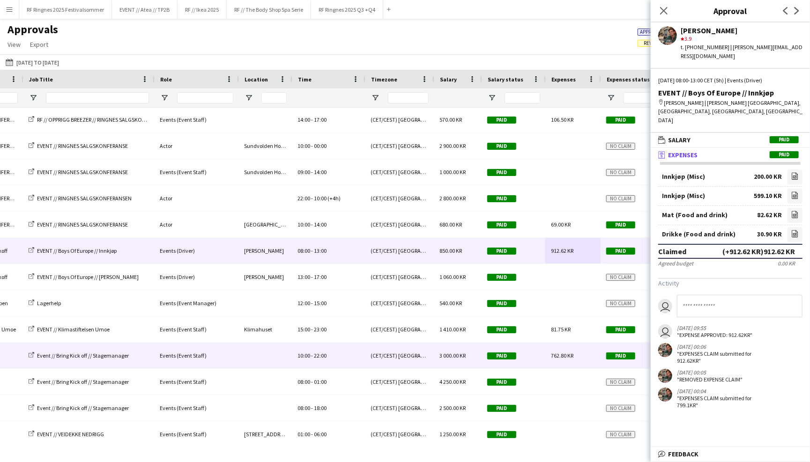
click at [565, 362] on div "762.80 KR" at bounding box center [572, 356] width 55 height 26
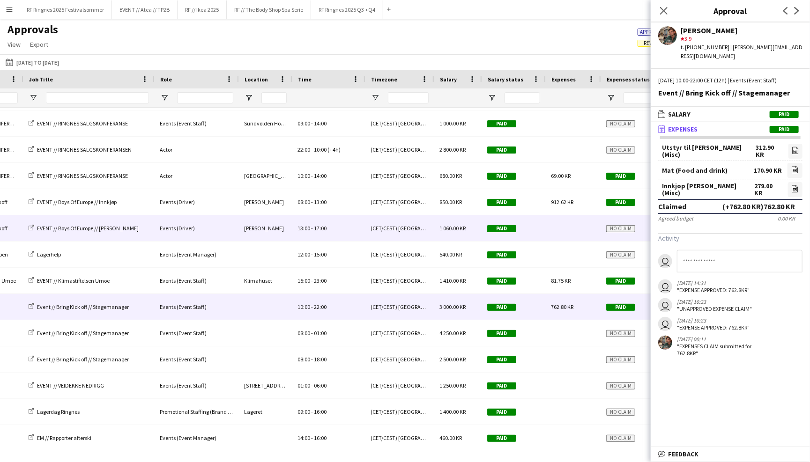
scroll to position [0, 0]
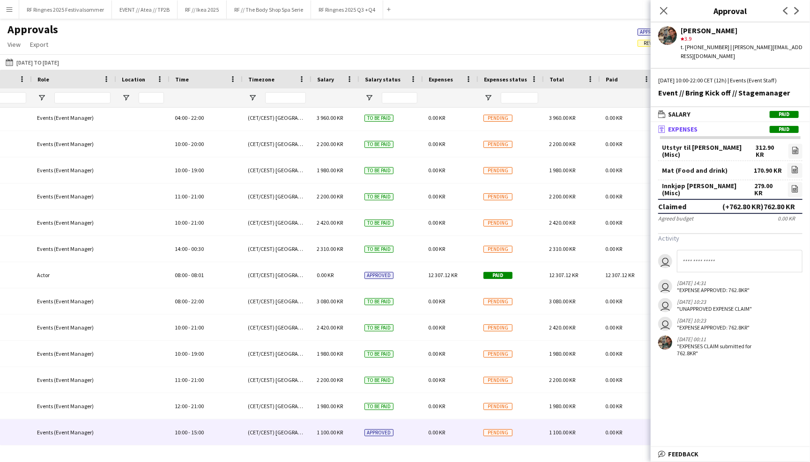
click at [586, 426] on div "1 100.00 KR" at bounding box center [571, 433] width 56 height 26
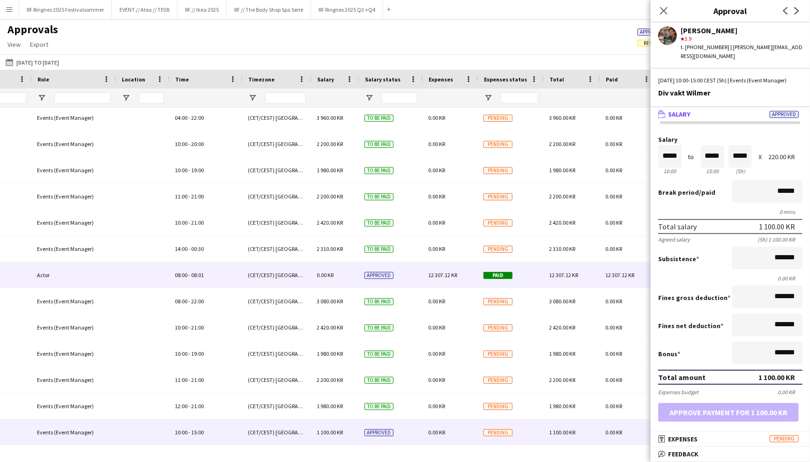
click at [552, 284] on div "12 307.12 KR" at bounding box center [571, 275] width 56 height 26
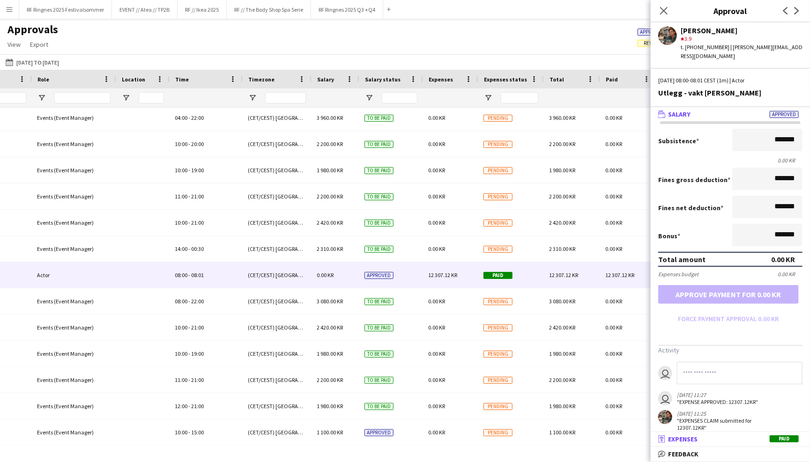
click at [732, 439] on mat-panel-title "receipt Expenses Paid" at bounding box center [729, 439] width 156 height 8
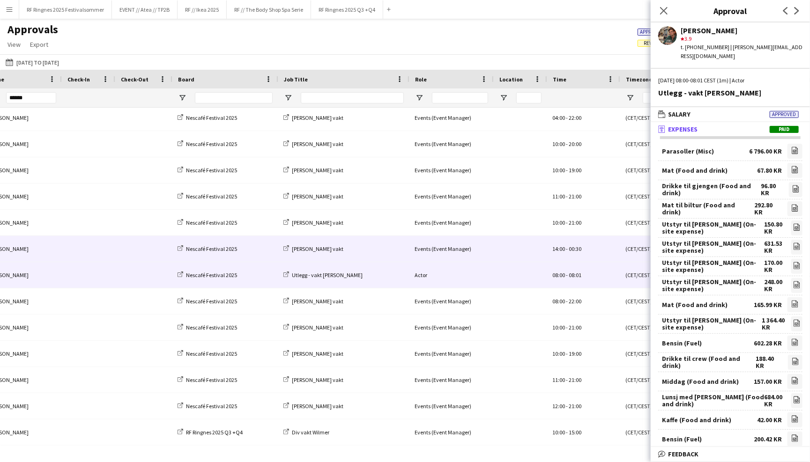
click at [430, 243] on div "Events (Event Manager)" at bounding box center [451, 249] width 84 height 26
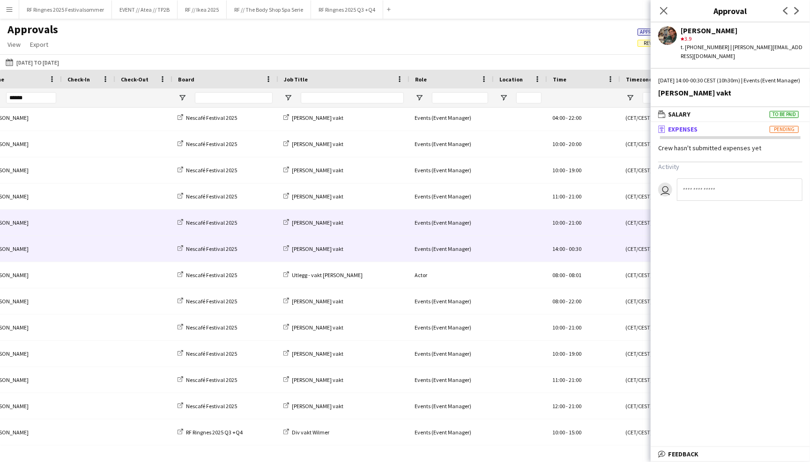
click at [461, 223] on div "Events (Event Manager)" at bounding box center [451, 223] width 84 height 26
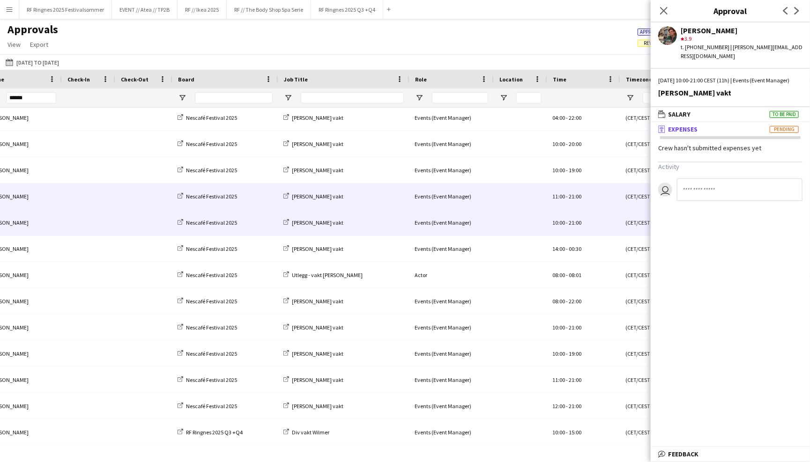
click at [479, 200] on div "Events (Event Manager)" at bounding box center [451, 197] width 84 height 26
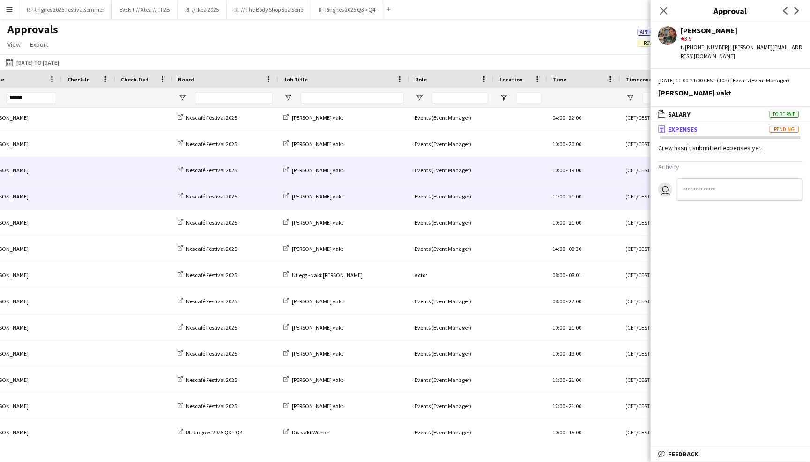
click at [477, 169] on div "Events (Event Manager)" at bounding box center [451, 170] width 84 height 26
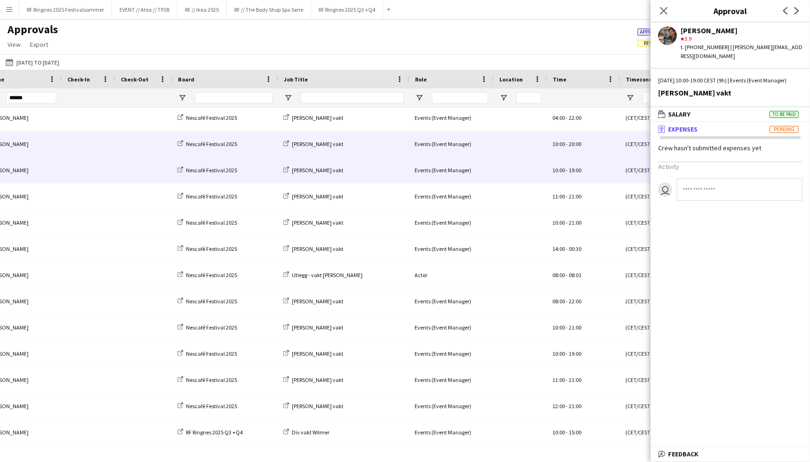
click at [477, 142] on div "Events (Event Manager)" at bounding box center [451, 144] width 84 height 26
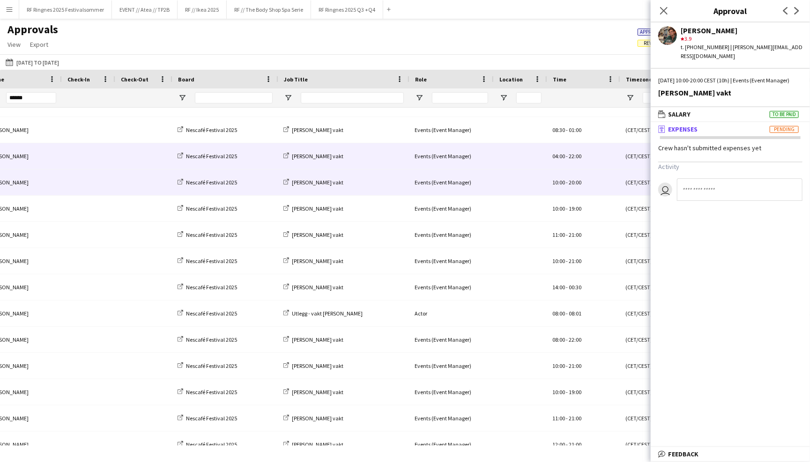
click at [469, 157] on div "Events (Event Manager)" at bounding box center [451, 156] width 84 height 26
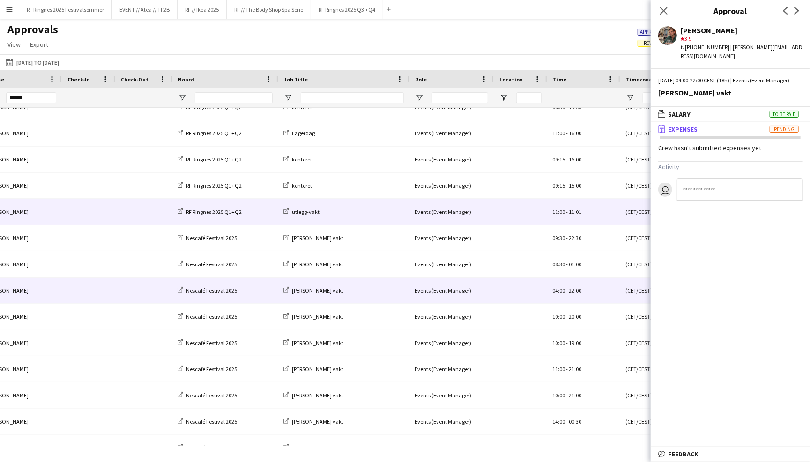
click at [464, 218] on div "Events (Event Manager)" at bounding box center [451, 212] width 84 height 26
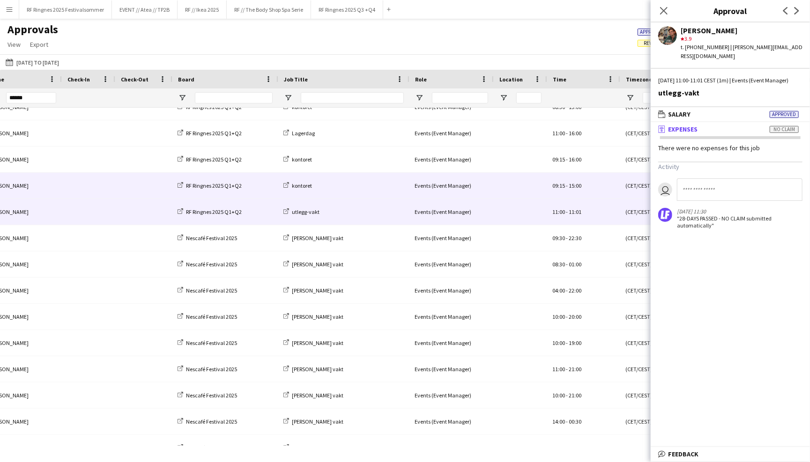
click at [471, 186] on div "Events (Event Manager)" at bounding box center [451, 186] width 84 height 26
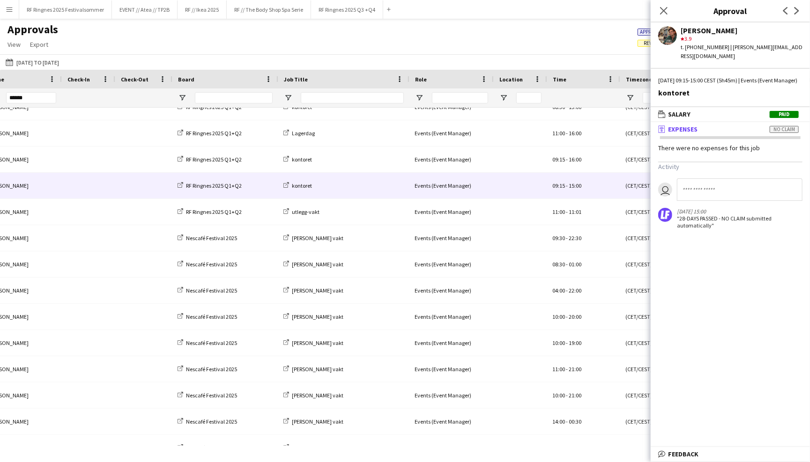
click at [421, 36] on div "Approvals View Customise view Customise filters Reset Filters Reset View Reset …" at bounding box center [405, 38] width 810 height 32
